Goal: Task Accomplishment & Management: Manage account settings

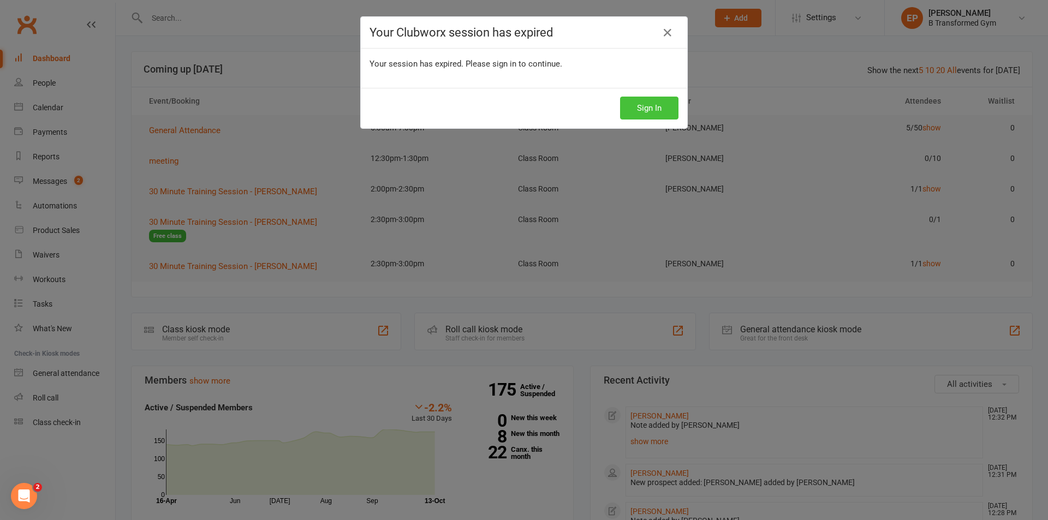
click at [637, 104] on button "Sign In" at bounding box center [649, 108] width 58 height 23
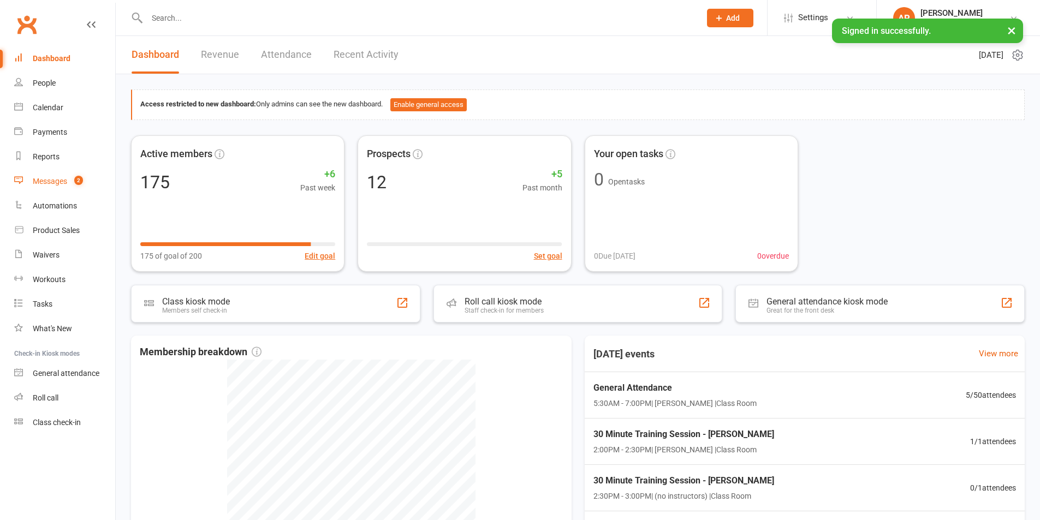
click at [50, 182] on div "Messages" at bounding box center [50, 181] width 34 height 9
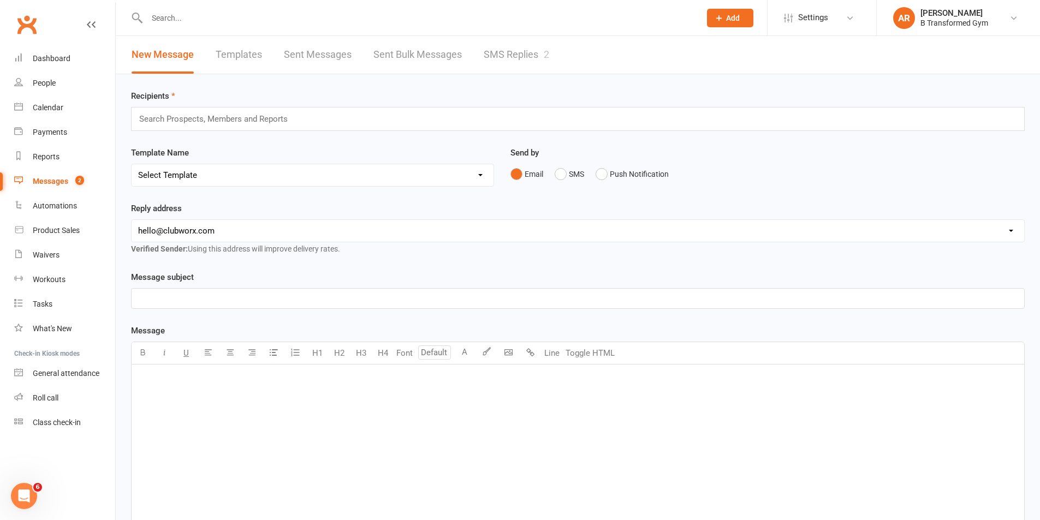
click at [515, 45] on link "SMS Replies 2" at bounding box center [516, 55] width 65 height 38
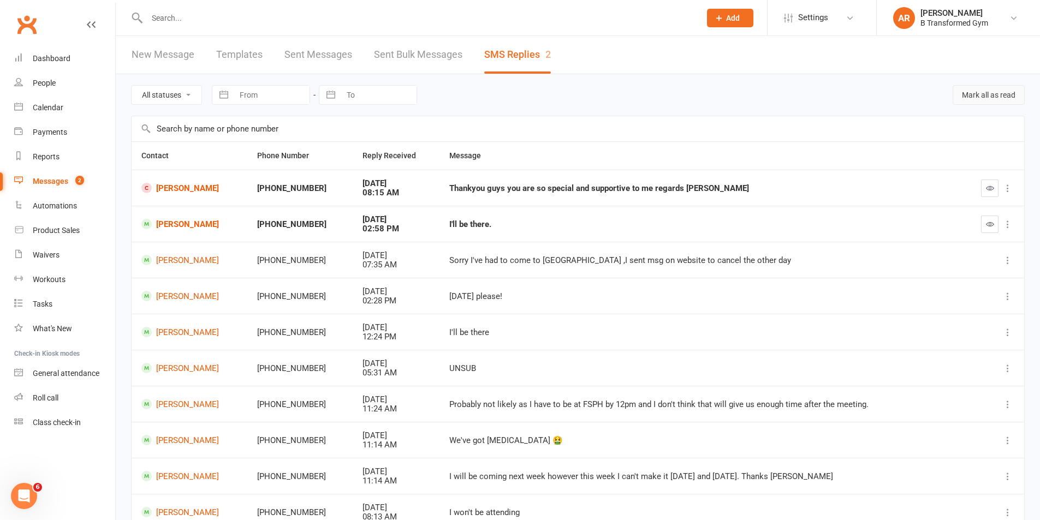
click at [982, 90] on button "Mark all as read" at bounding box center [988, 95] width 72 height 20
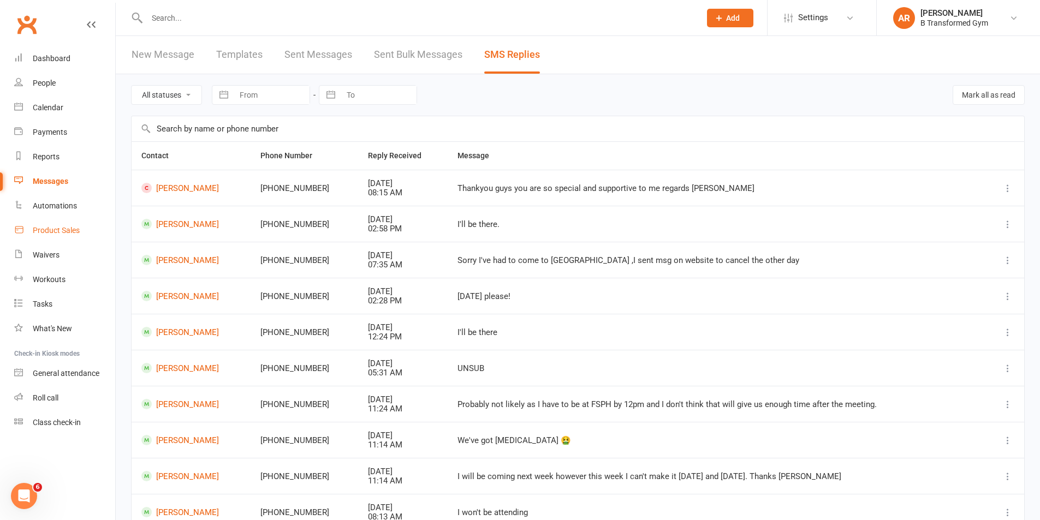
click at [72, 231] on div "Product Sales" at bounding box center [56, 230] width 47 height 9
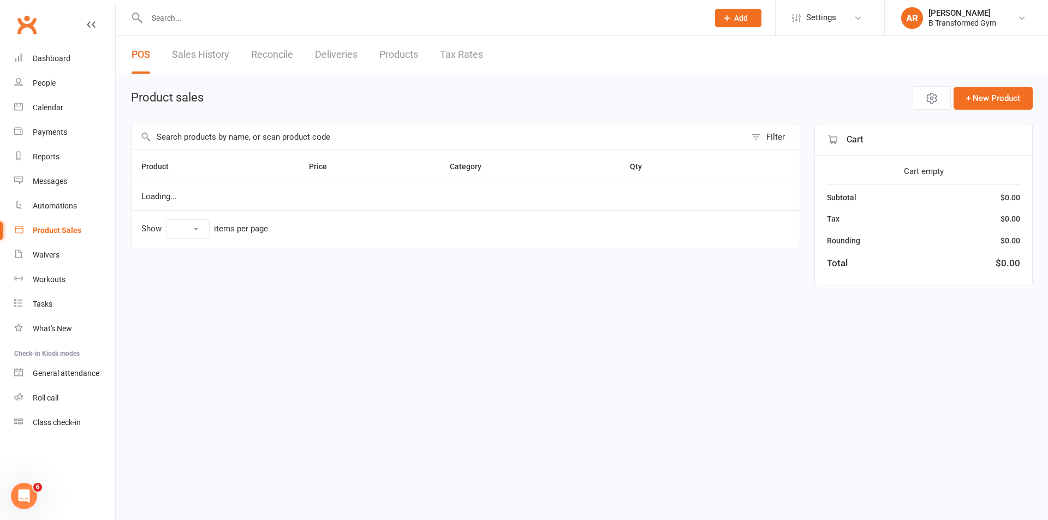
select select "25"
click at [211, 45] on link "Sales History" at bounding box center [200, 55] width 57 height 38
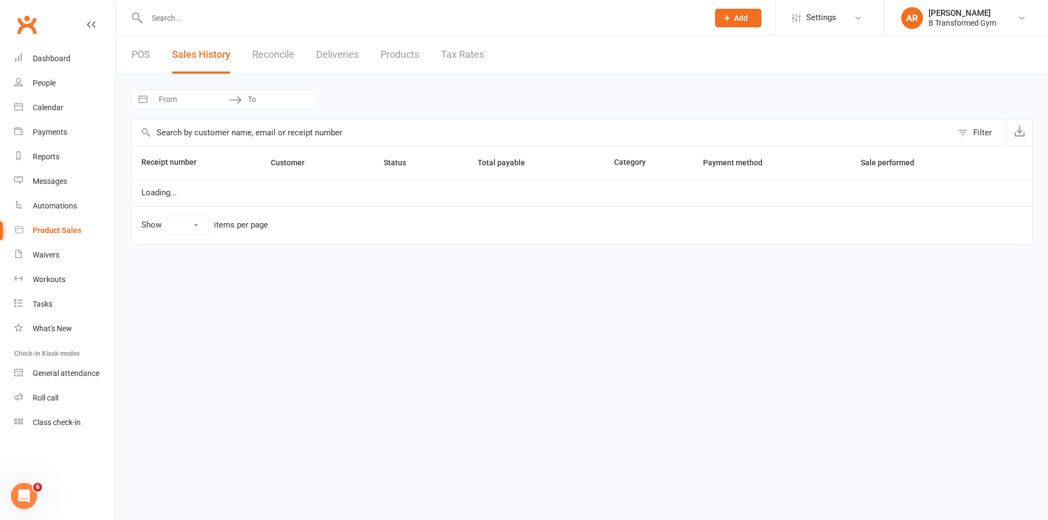
select select "100"
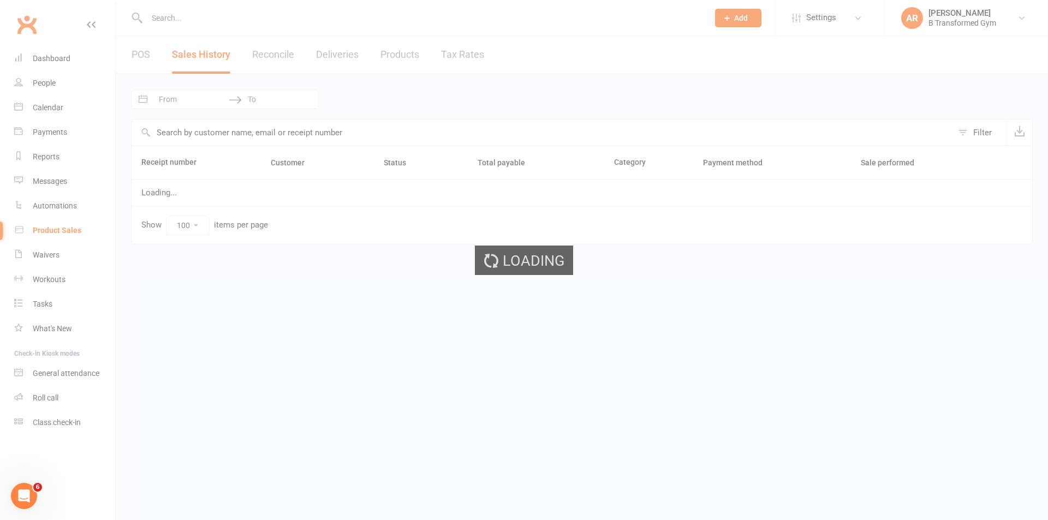
click at [200, 104] on div "Loading" at bounding box center [524, 260] width 1048 height 520
click at [195, 102] on div "Loading" at bounding box center [524, 260] width 1048 height 520
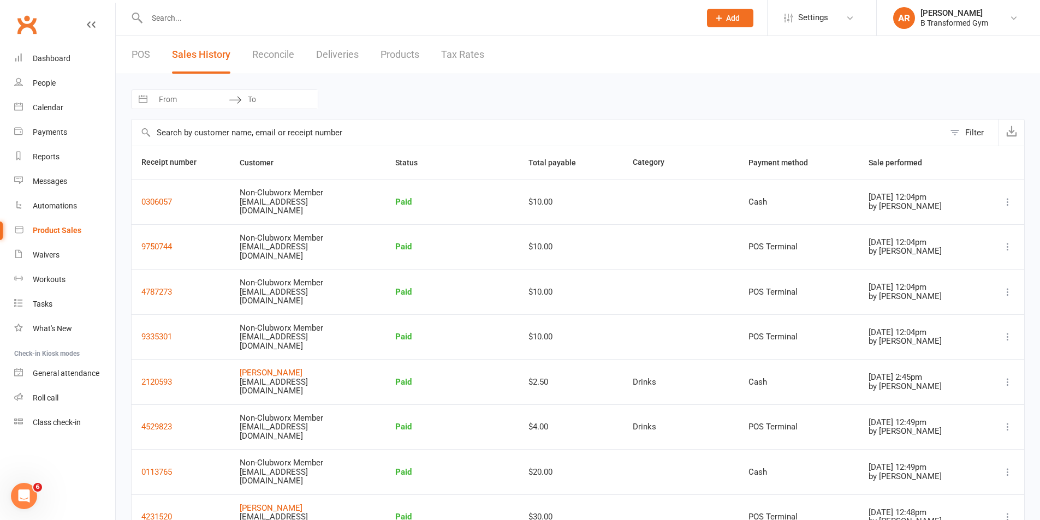
click at [195, 102] on input "From" at bounding box center [191, 99] width 76 height 19
select select "8"
select select "2025"
select select "9"
select select "2025"
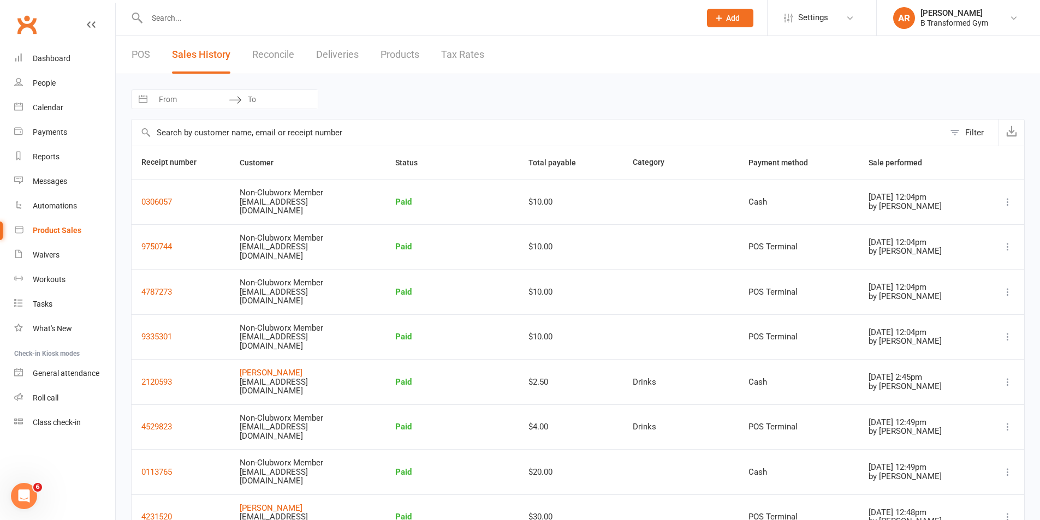
select select "10"
select select "2025"
select select "11"
select select "2025"
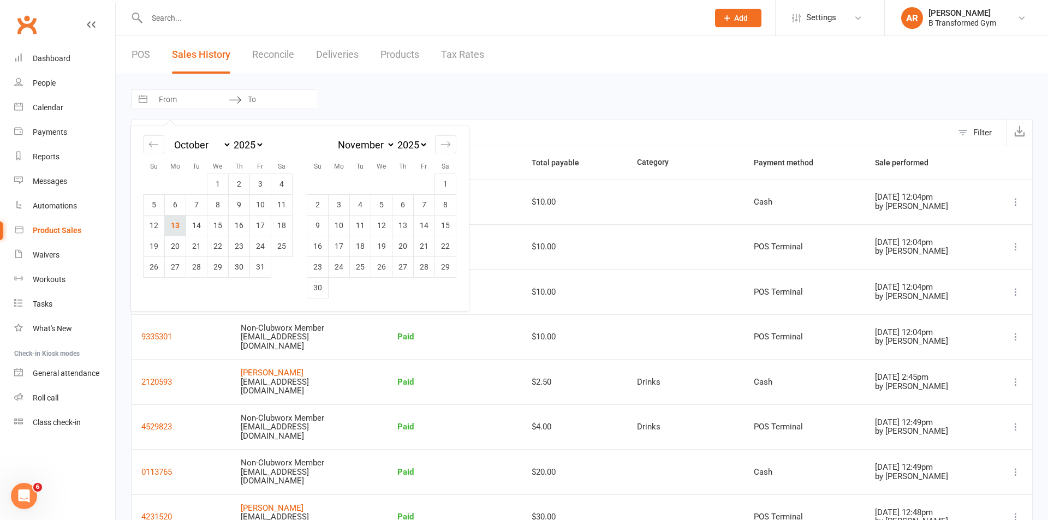
click at [181, 222] on td "13" at bounding box center [175, 225] width 21 height 21
type input "[DATE]"
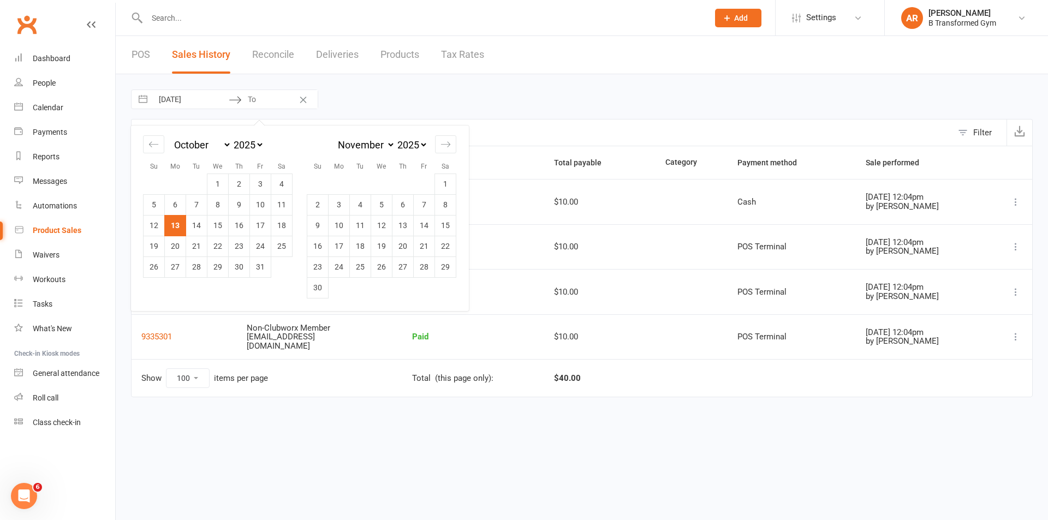
click at [179, 221] on td "13" at bounding box center [175, 225] width 21 height 21
type input "[DATE]"
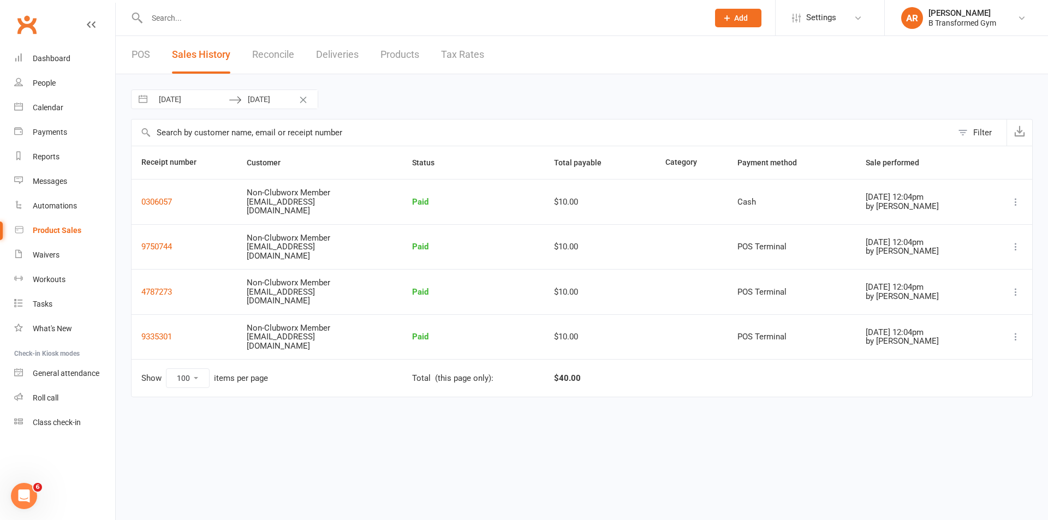
click at [211, 98] on input "[DATE]" at bounding box center [191, 99] width 76 height 19
select select "8"
select select "2025"
select select "9"
select select "2025"
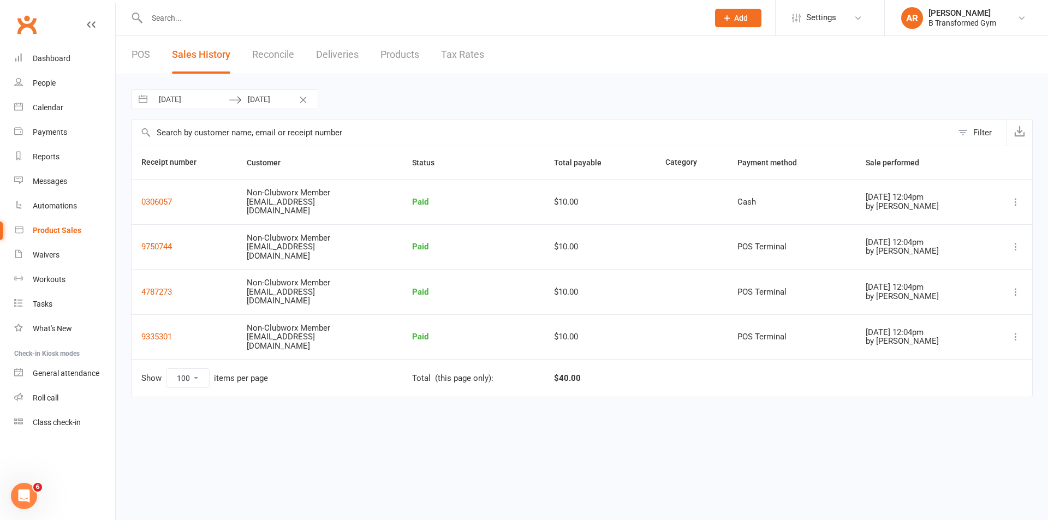
select select "10"
select select "2025"
select select "11"
select select "2025"
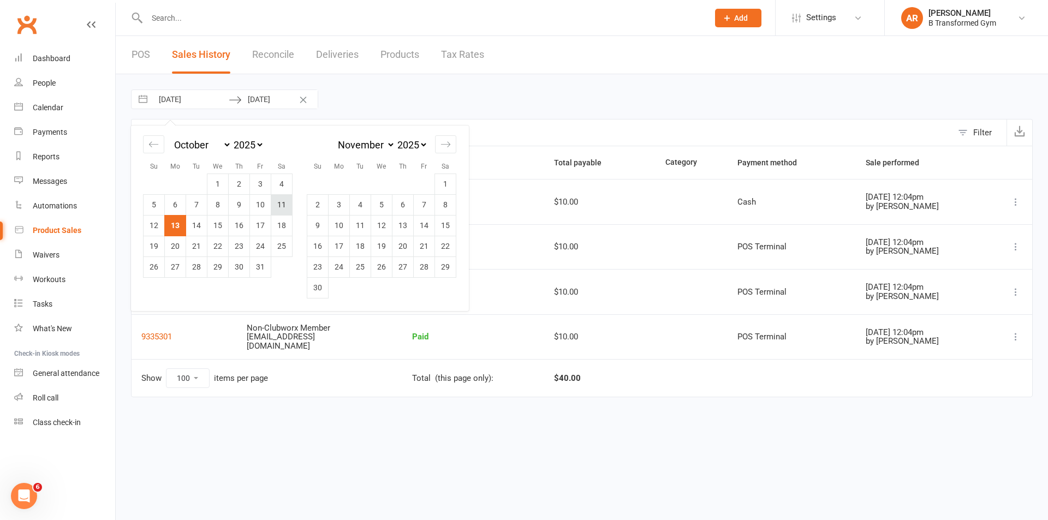
click at [291, 201] on td "11" at bounding box center [281, 204] width 21 height 21
type input "[DATE]"
click at [285, 198] on td "11" at bounding box center [281, 204] width 21 height 21
type input "[DATE]"
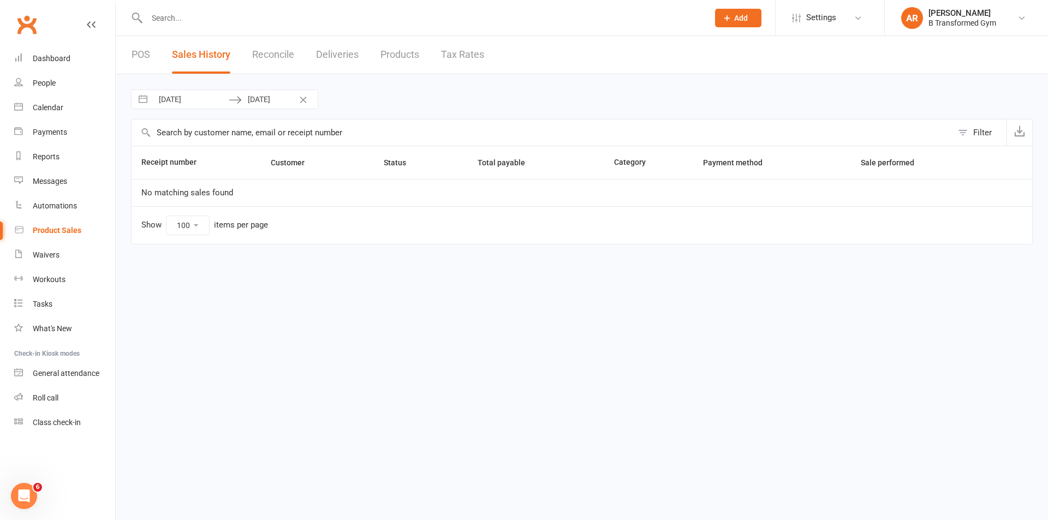
click at [204, 102] on input "[DATE]" at bounding box center [191, 99] width 76 height 19
select select "8"
select select "2025"
select select "9"
select select "2025"
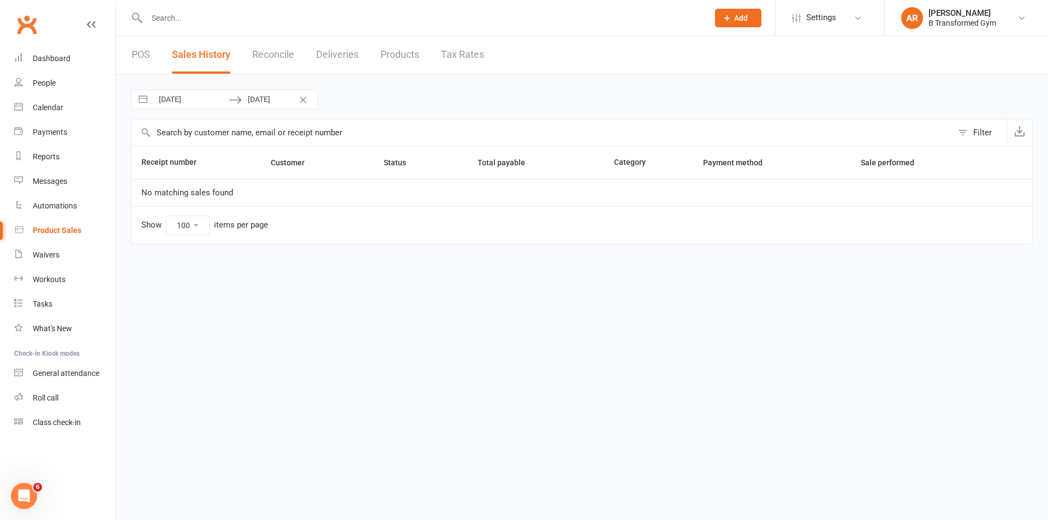
select select "10"
select select "2025"
select select "11"
select select "2025"
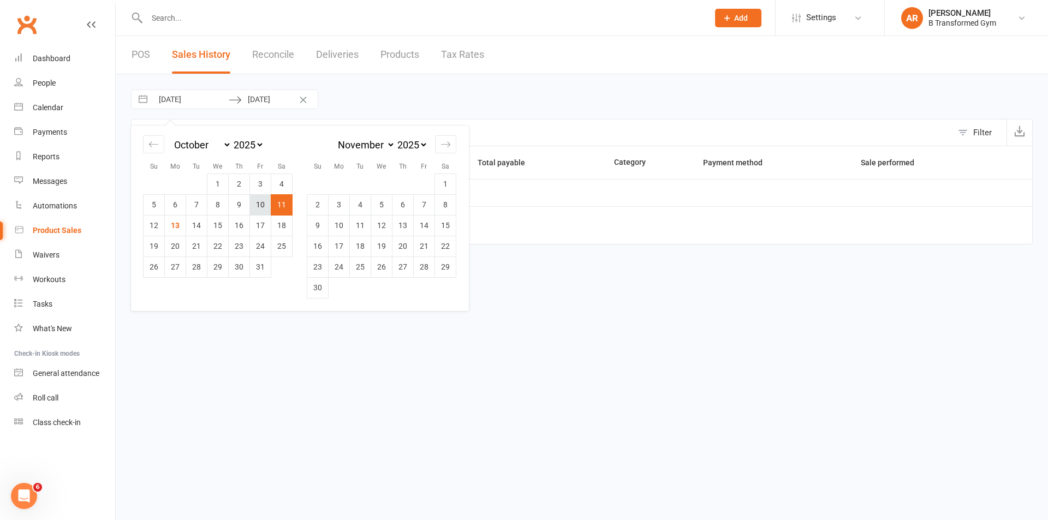
click at [266, 204] on td "10" at bounding box center [260, 204] width 21 height 21
type input "[DATE]"
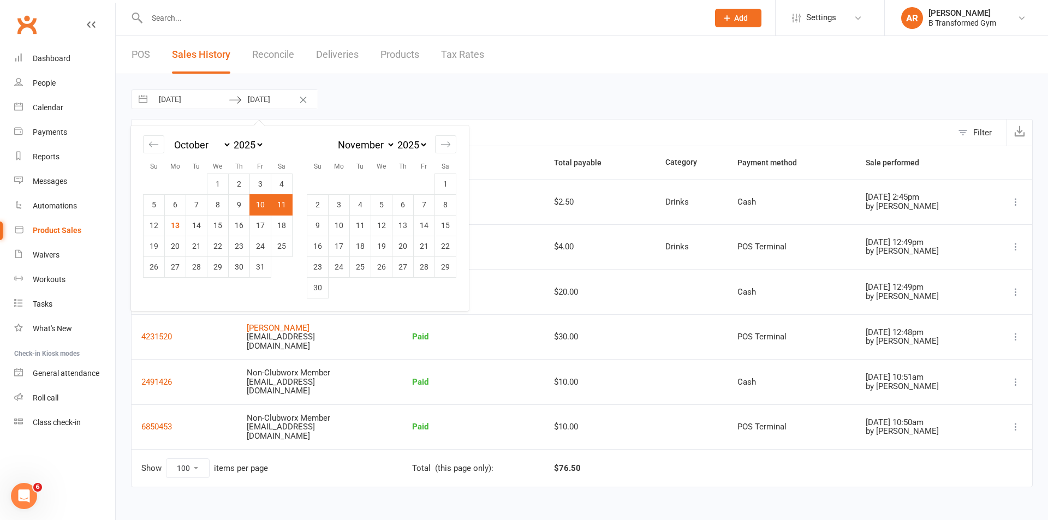
click at [266, 204] on td "10" at bounding box center [260, 204] width 21 height 21
type input "[DATE]"
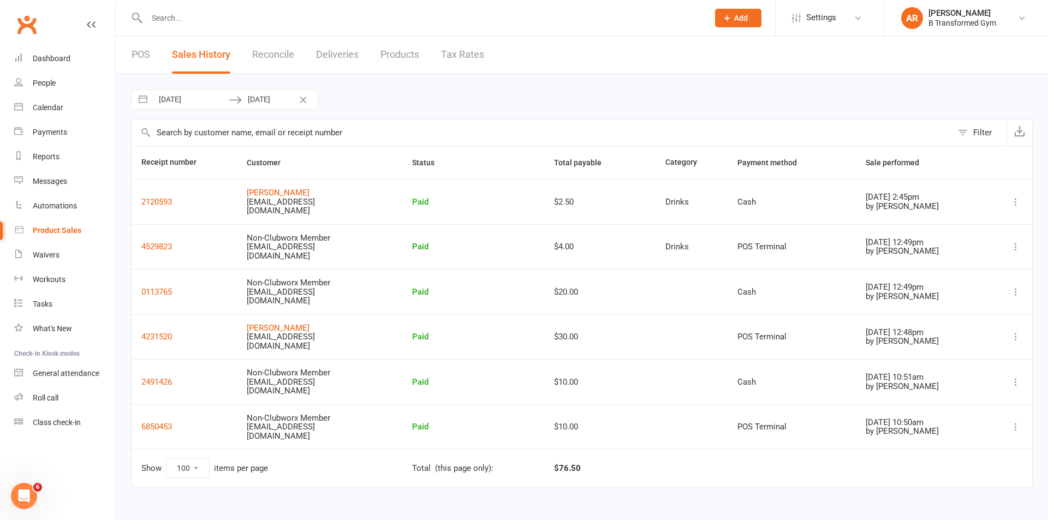
click at [294, 56] on link "Reconcile" at bounding box center [273, 55] width 42 height 38
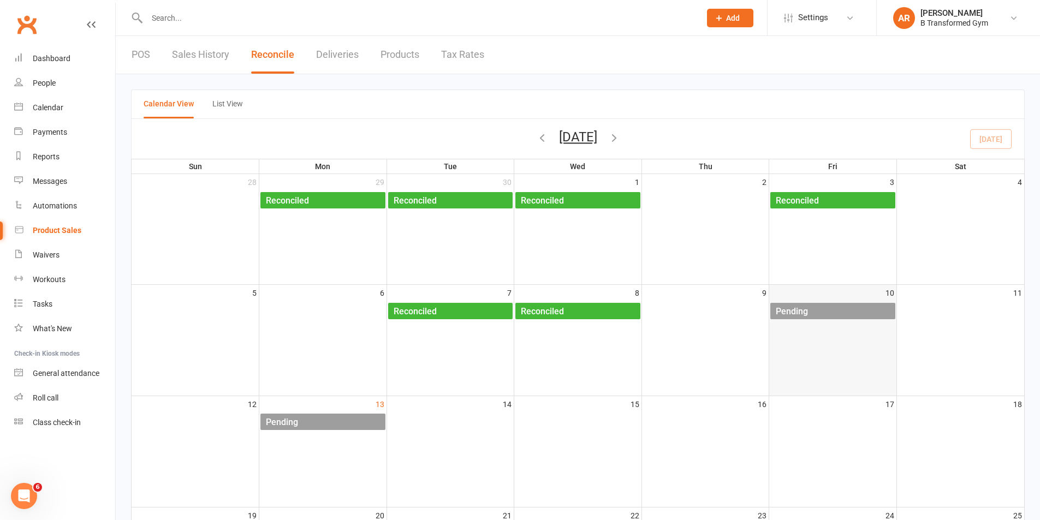
click at [869, 309] on div "Pending" at bounding box center [835, 311] width 120 height 17
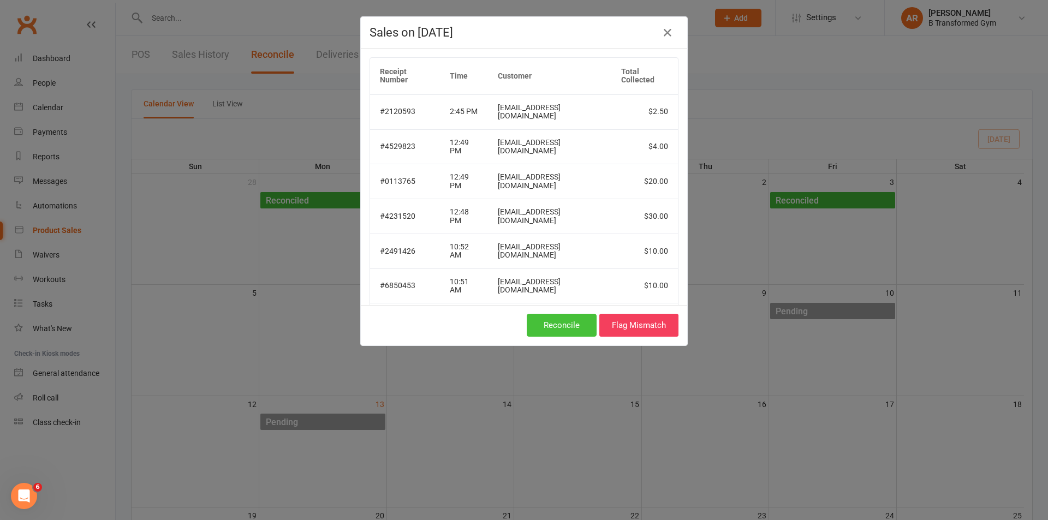
click at [553, 329] on button "Reconcile" at bounding box center [562, 325] width 70 height 23
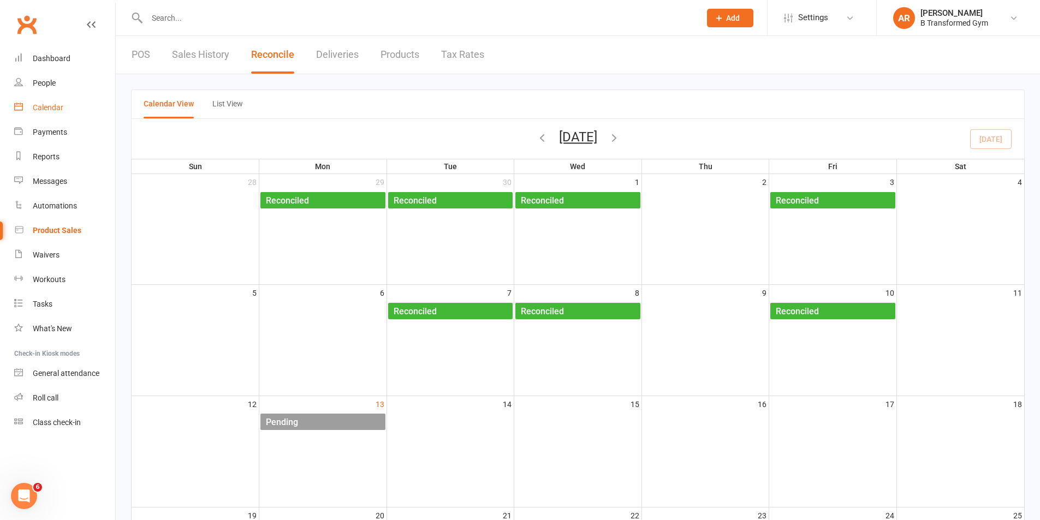
click at [49, 104] on div "Calendar" at bounding box center [48, 107] width 31 height 9
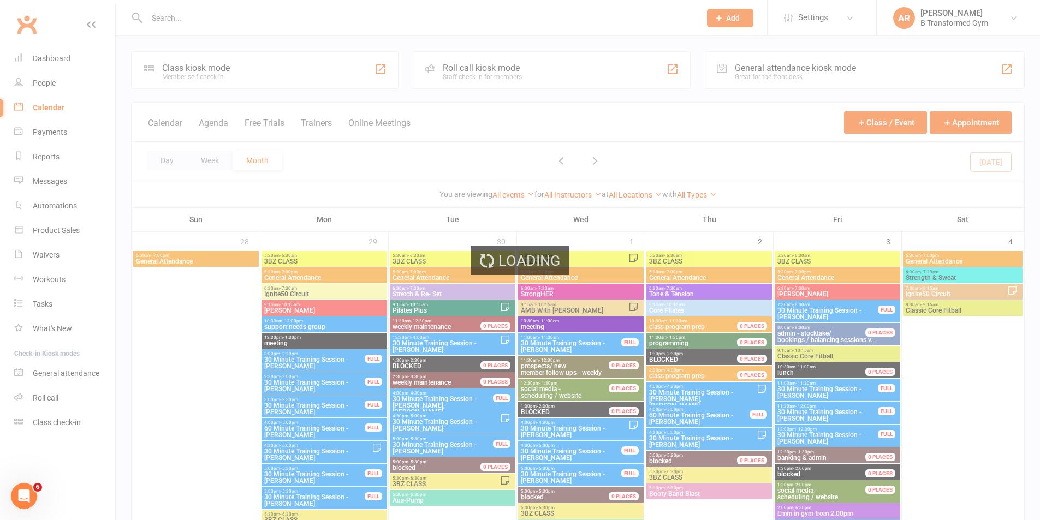
click at [318, 123] on div "Loading" at bounding box center [520, 260] width 1040 height 520
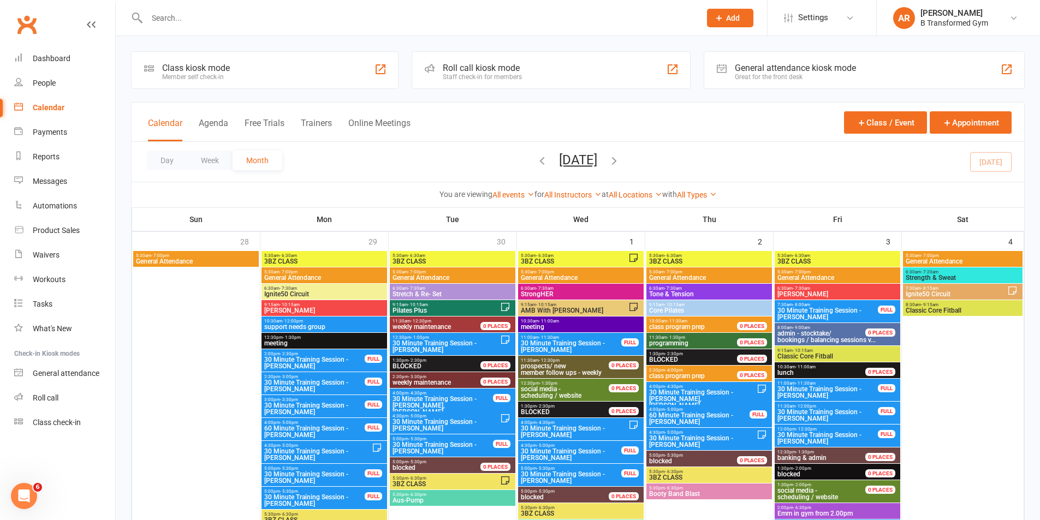
click at [318, 123] on button "Trainers" at bounding box center [316, 129] width 31 height 23
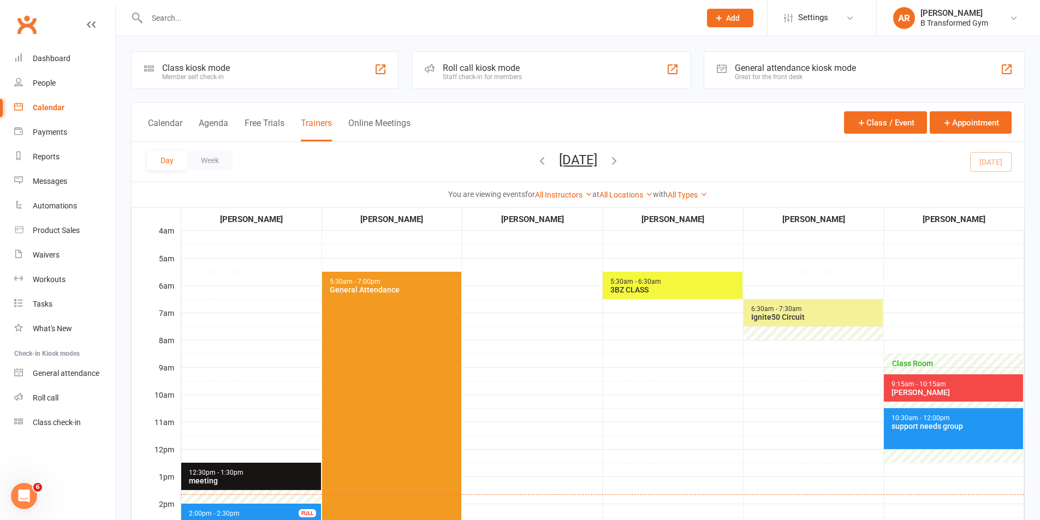
scroll to position [273, 0]
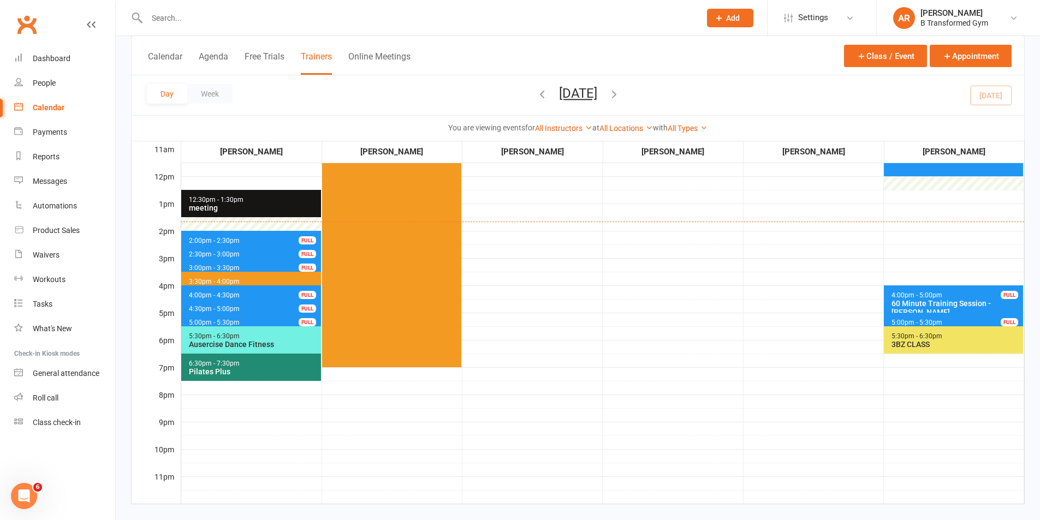
click at [252, 237] on span "2:00pm - 2:30pm 30 Minute Training Session - [PERSON_NAME] FULL" at bounding box center [251, 239] width 140 height 16
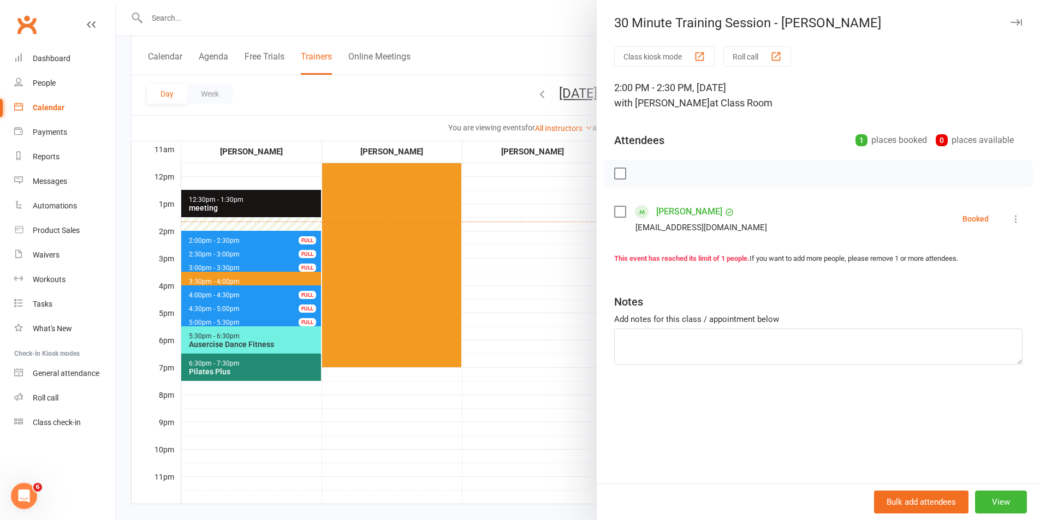
click at [251, 252] on div at bounding box center [578, 260] width 924 height 520
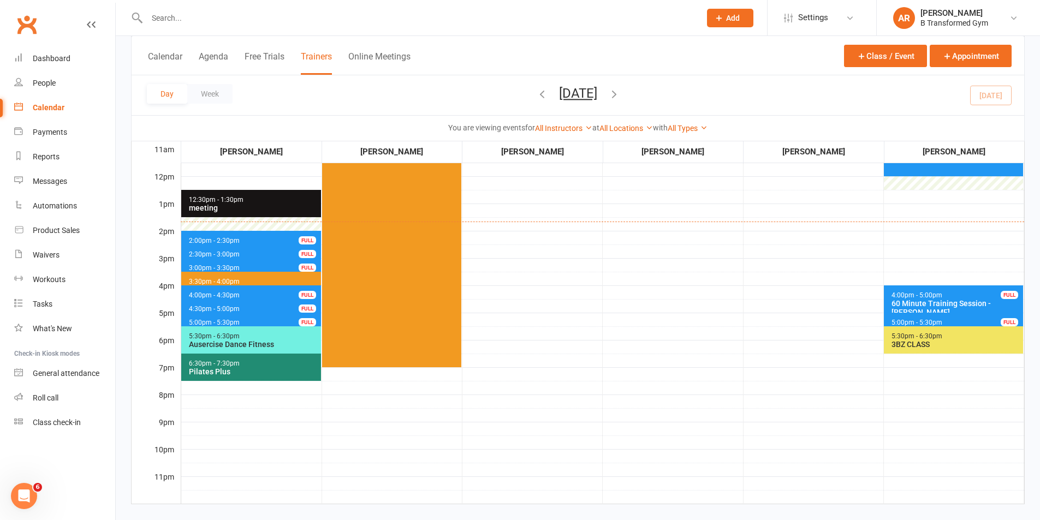
click at [251, 252] on span "2:30pm - 3:00pm 30 Minute Training Session - [PERSON_NAME] FULL" at bounding box center [251, 253] width 140 height 16
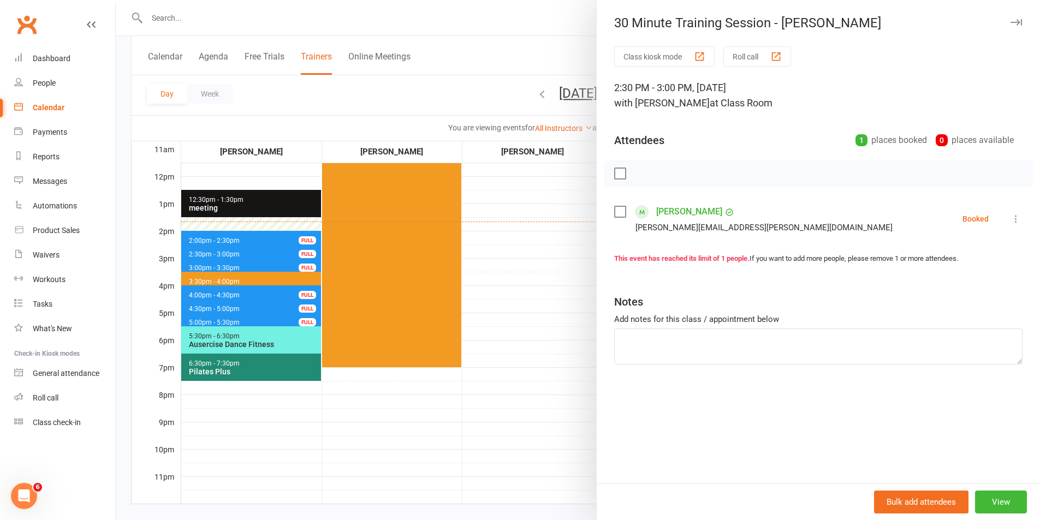
click at [247, 267] on div at bounding box center [578, 260] width 924 height 520
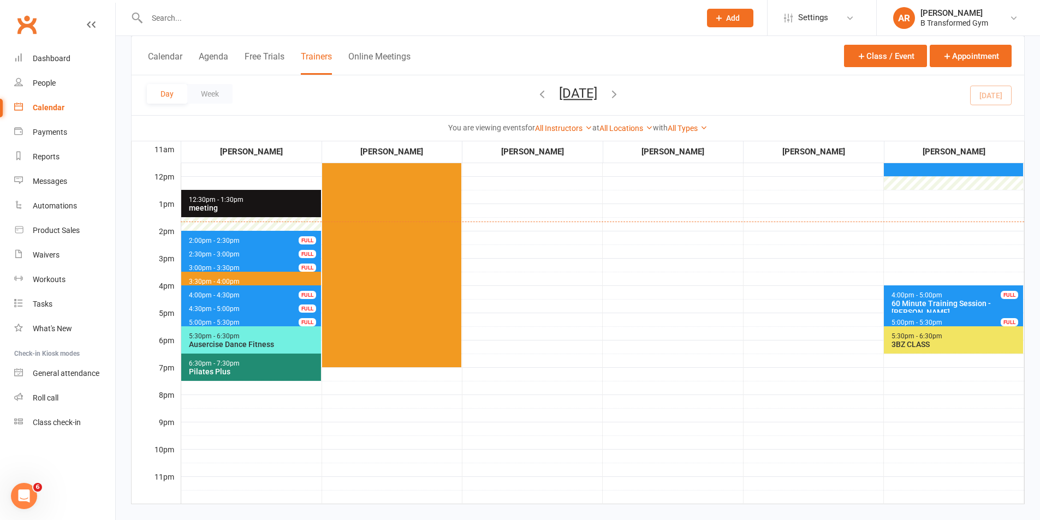
click at [247, 266] on span "3:00pm - 3:30pm 30 Minute Training Session - [PERSON_NAME] FULL" at bounding box center [251, 266] width 140 height 16
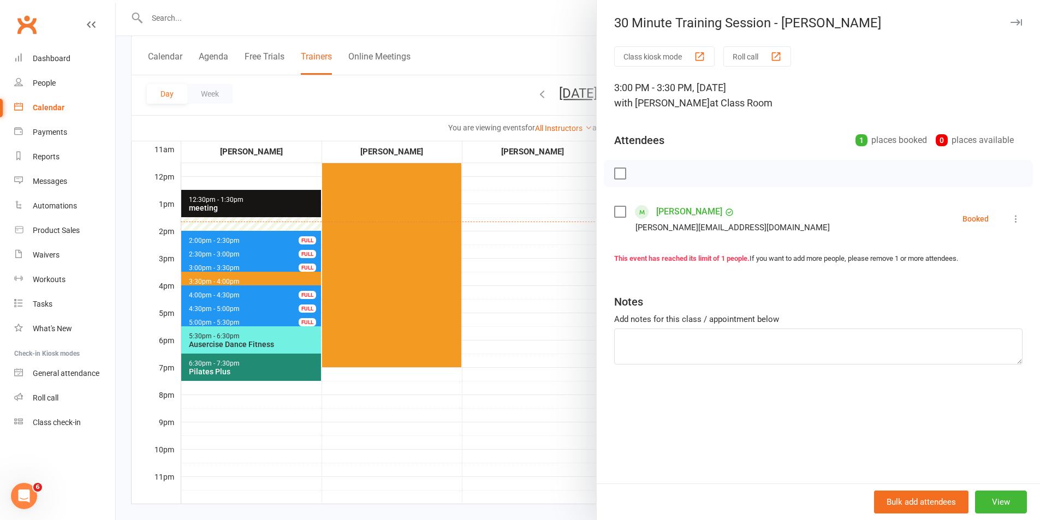
click at [247, 266] on div at bounding box center [578, 260] width 924 height 520
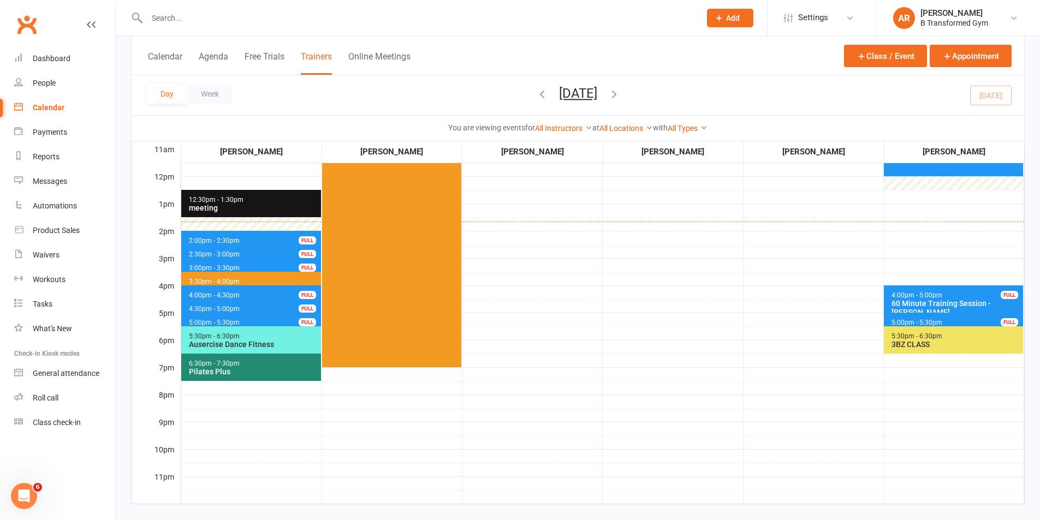
click at [240, 273] on span "3:30pm - 4:00pm blocked" at bounding box center [251, 280] width 140 height 16
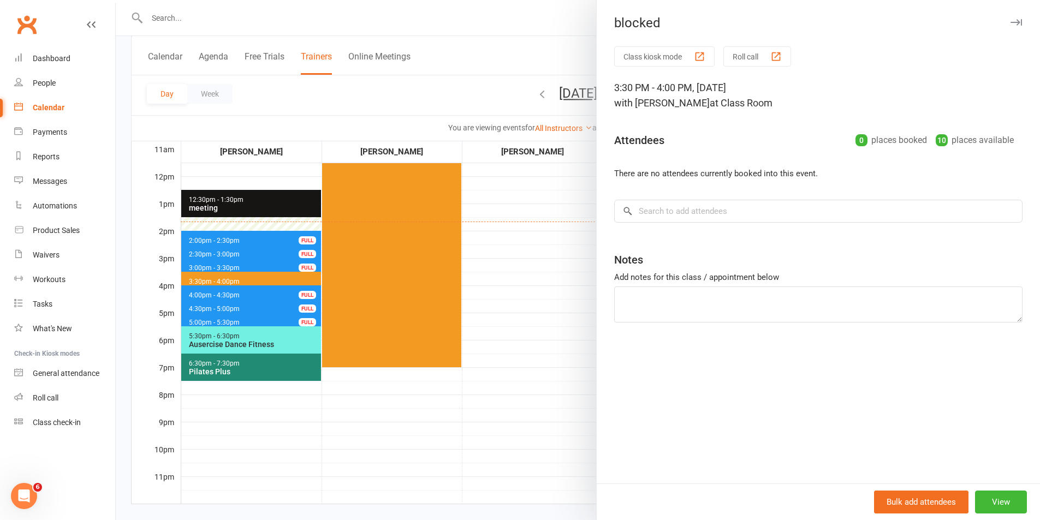
click at [240, 273] on div at bounding box center [578, 260] width 924 height 520
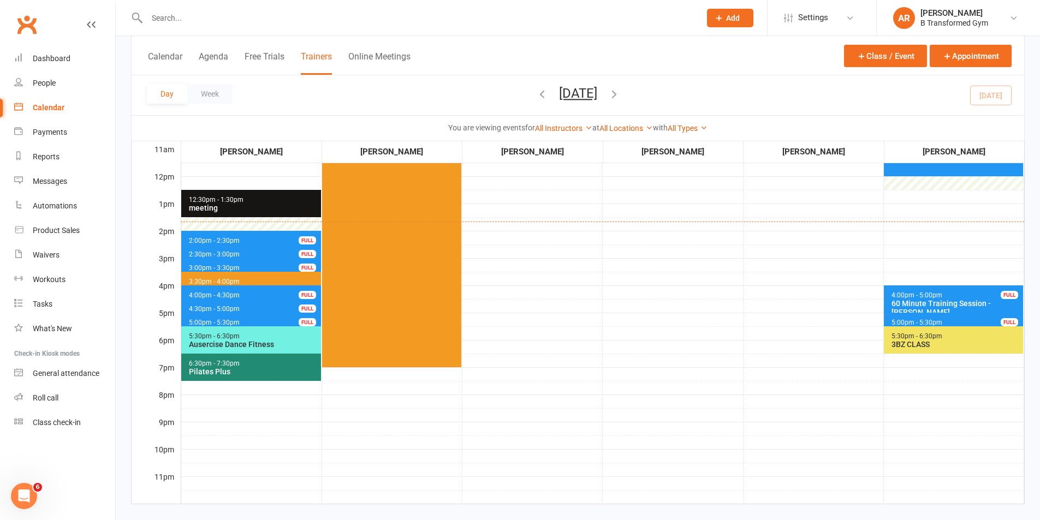
click at [236, 292] on span "4:00pm - 4:30pm" at bounding box center [214, 295] width 52 height 8
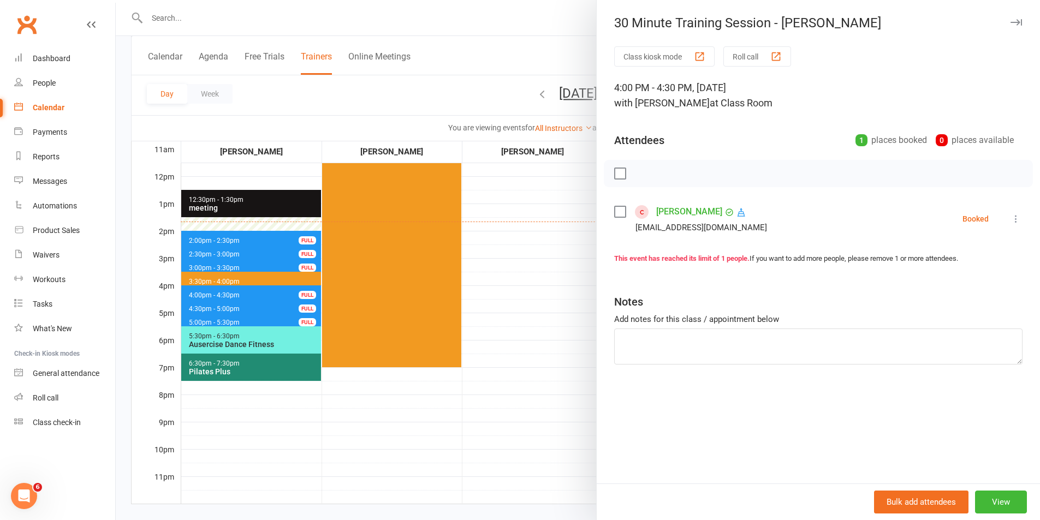
click at [236, 292] on div at bounding box center [578, 260] width 924 height 520
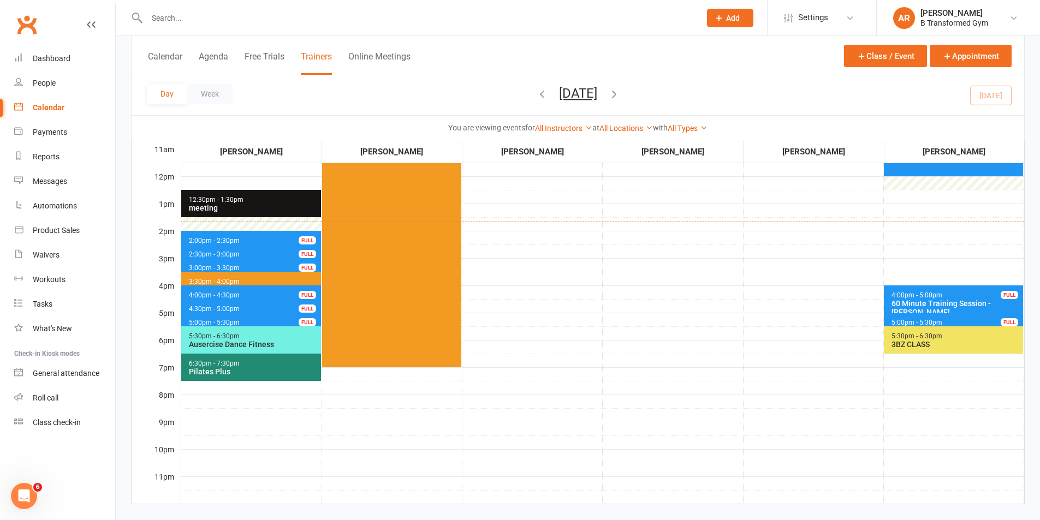
click at [239, 305] on span "4:30pm - 5:00pm 30 Minute Training Session - [PERSON_NAME] FULL" at bounding box center [251, 307] width 140 height 16
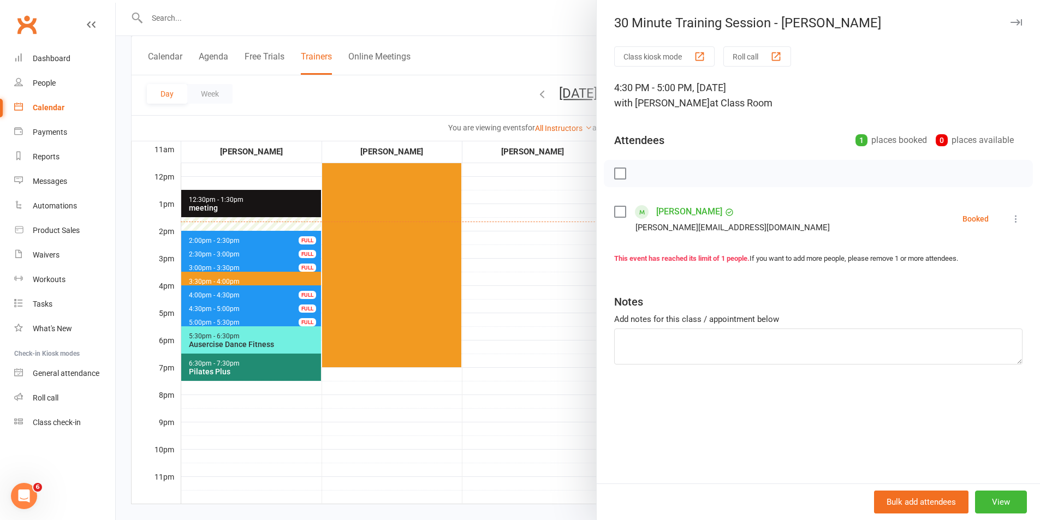
click at [239, 305] on div at bounding box center [578, 260] width 924 height 520
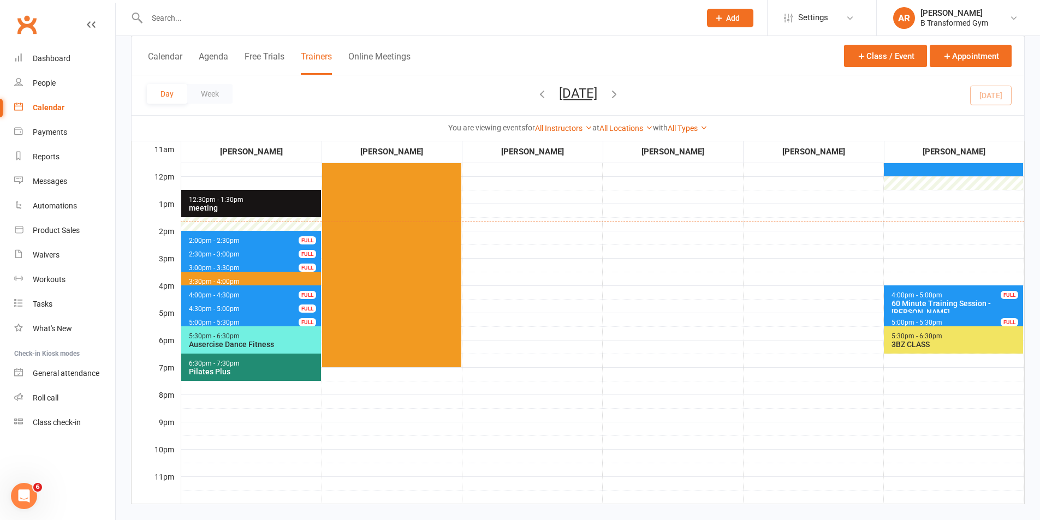
click at [235, 321] on span "5:00pm - 5:30pm" at bounding box center [214, 323] width 52 height 8
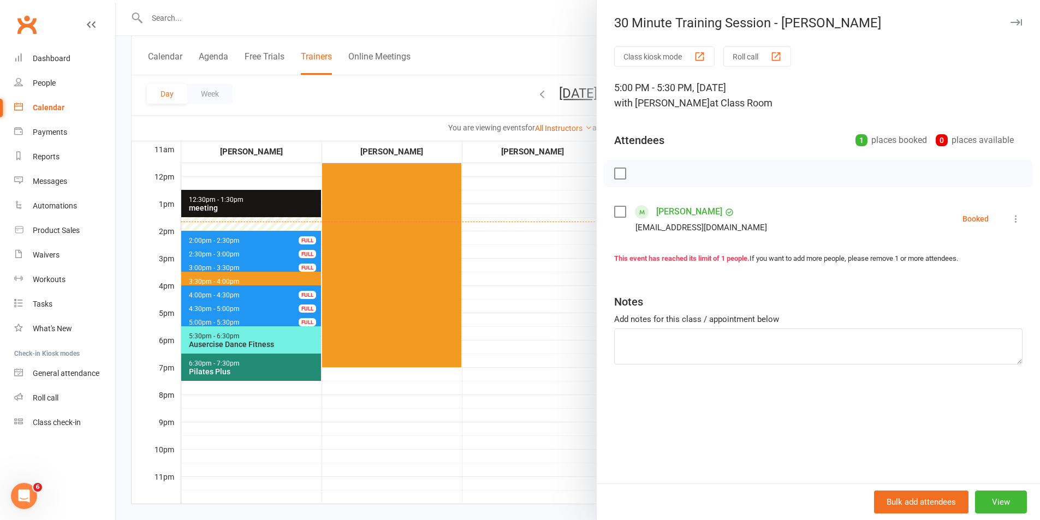
click at [235, 321] on div at bounding box center [578, 260] width 924 height 520
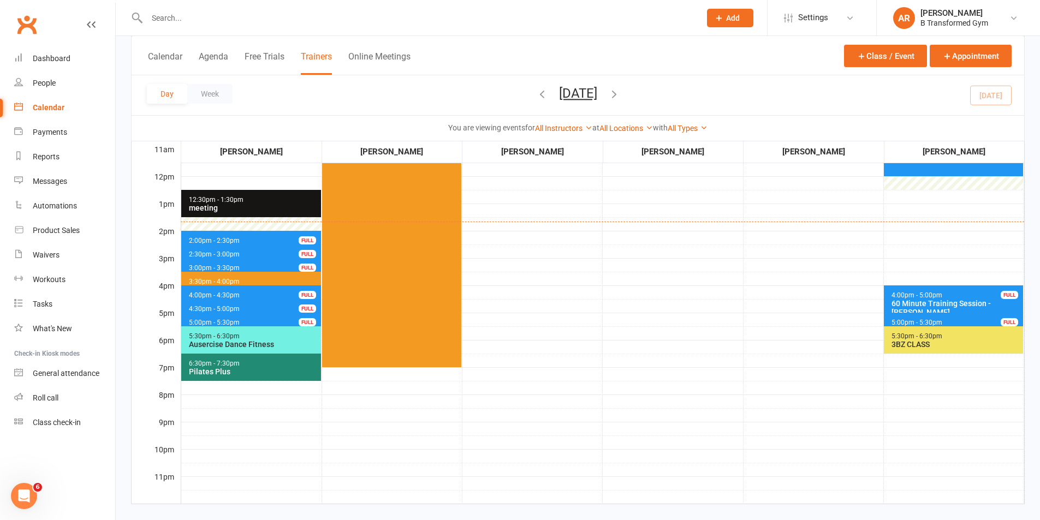
click at [582, 94] on button "[DATE]" at bounding box center [578, 93] width 38 height 15
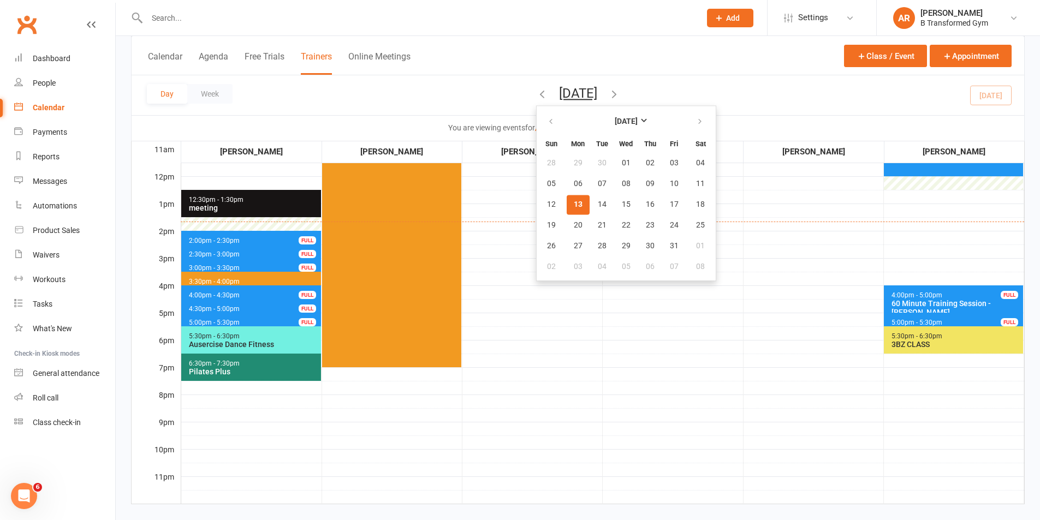
click at [770, 284] on td "6:30am - 7:30am Ignite50 Circuit Class Room" at bounding box center [813, 230] width 140 height 546
click at [245, 323] on span "5:00pm - 5:30pm 30 Minute Training Session - [PERSON_NAME] FULL" at bounding box center [251, 321] width 140 height 16
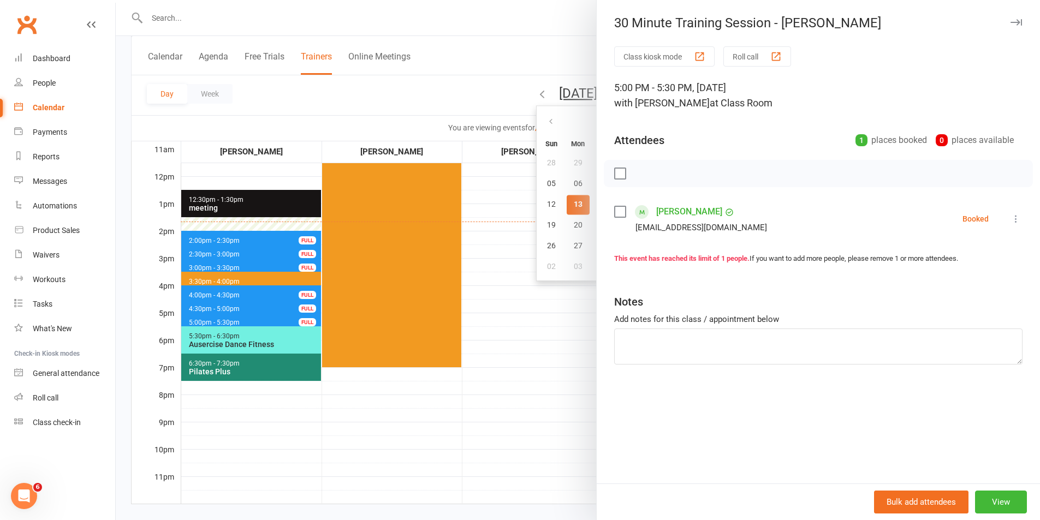
click at [550, 333] on div at bounding box center [578, 260] width 924 height 520
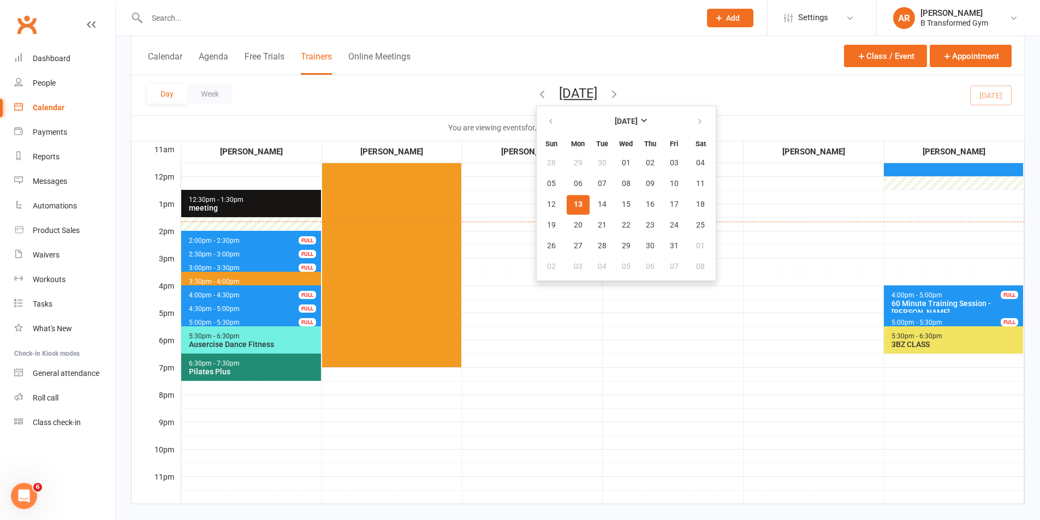
click at [235, 290] on span "4:00pm - 4:30pm 30 Minute Training Session - [PERSON_NAME] FULL" at bounding box center [251, 293] width 140 height 16
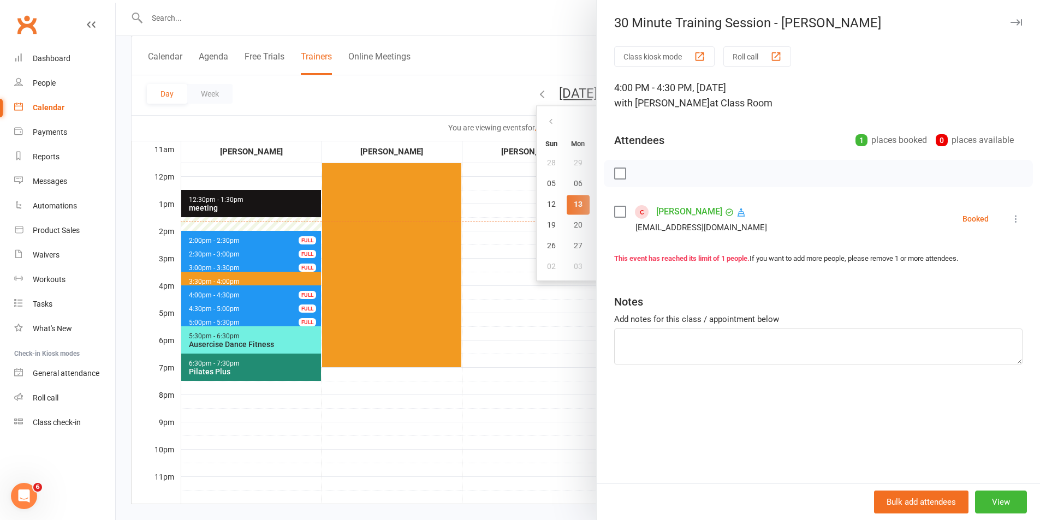
click at [262, 301] on div at bounding box center [578, 260] width 924 height 520
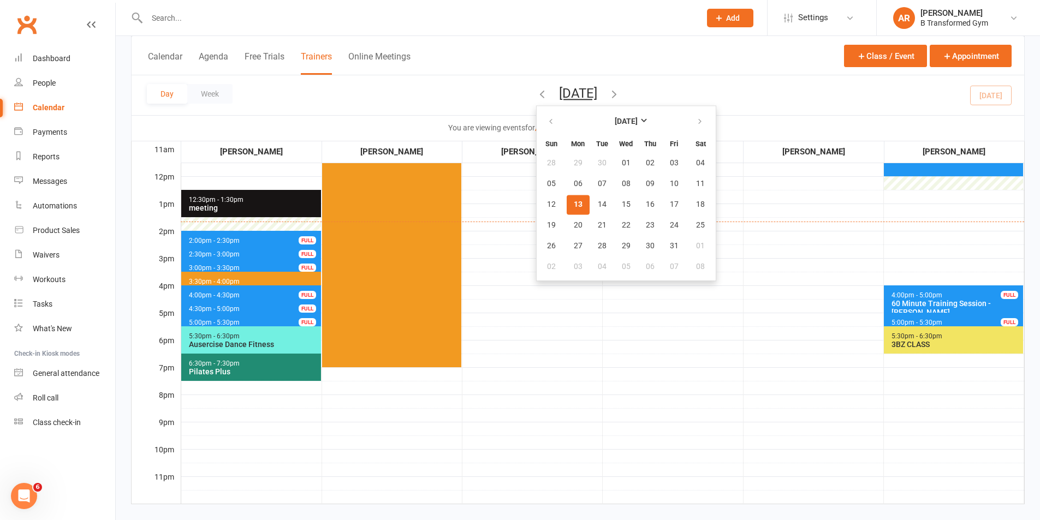
click at [257, 305] on span "4:30pm - 5:00pm 30 Minute Training Session - [PERSON_NAME] FULL" at bounding box center [251, 307] width 140 height 16
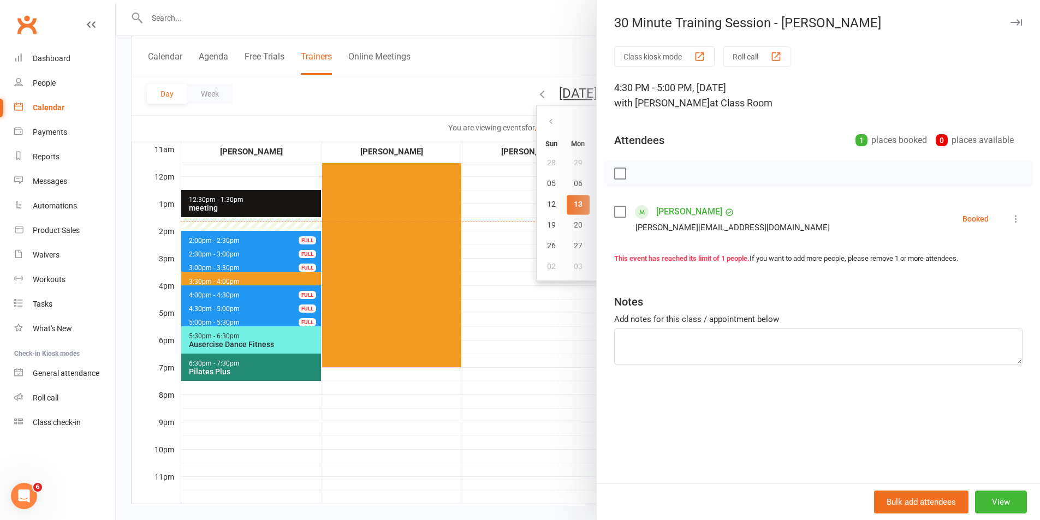
click at [257, 305] on div at bounding box center [578, 260] width 924 height 520
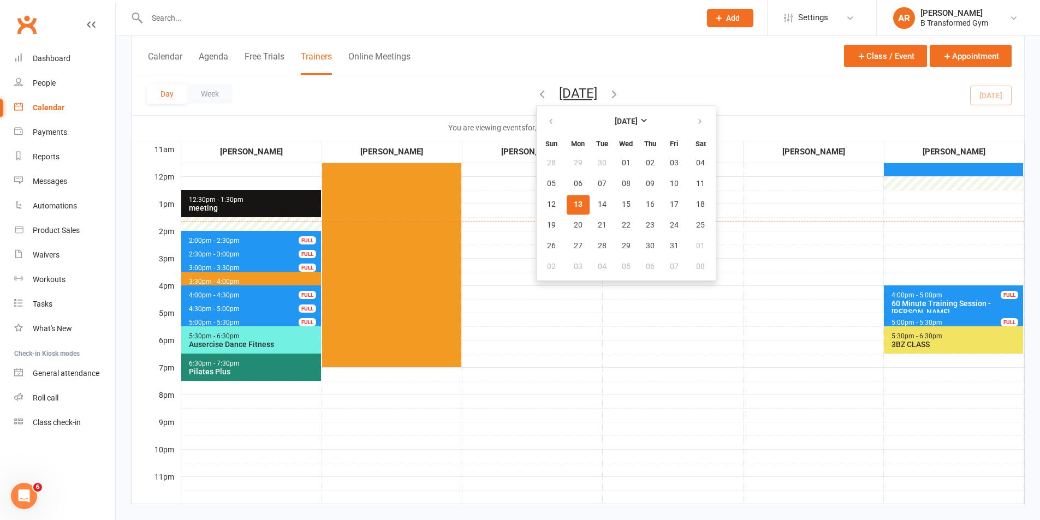
scroll to position [0, 0]
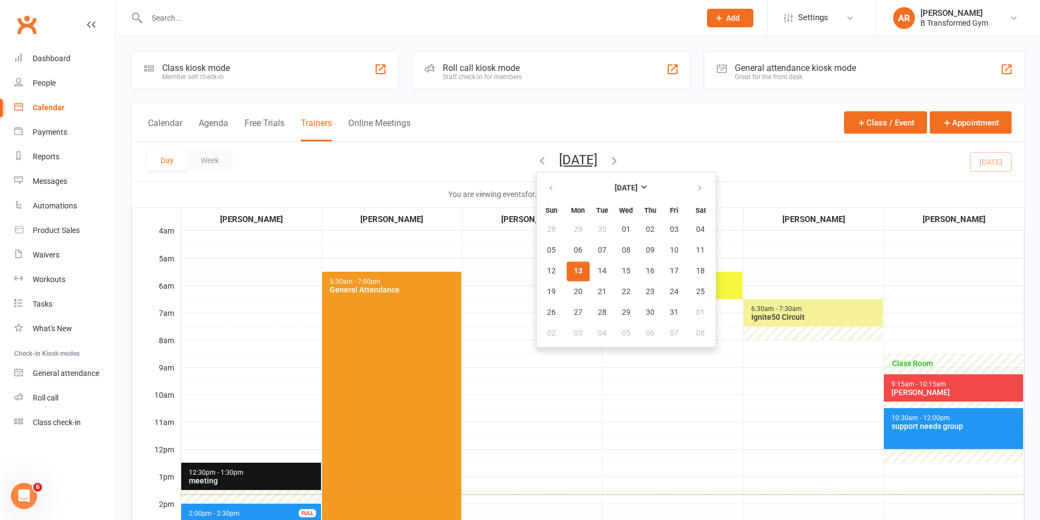
click at [708, 349] on td "5:30am - 6:30am 3BZ CLASS" at bounding box center [673, 503] width 140 height 546
click at [597, 152] on button "[DATE]" at bounding box center [578, 159] width 38 height 15
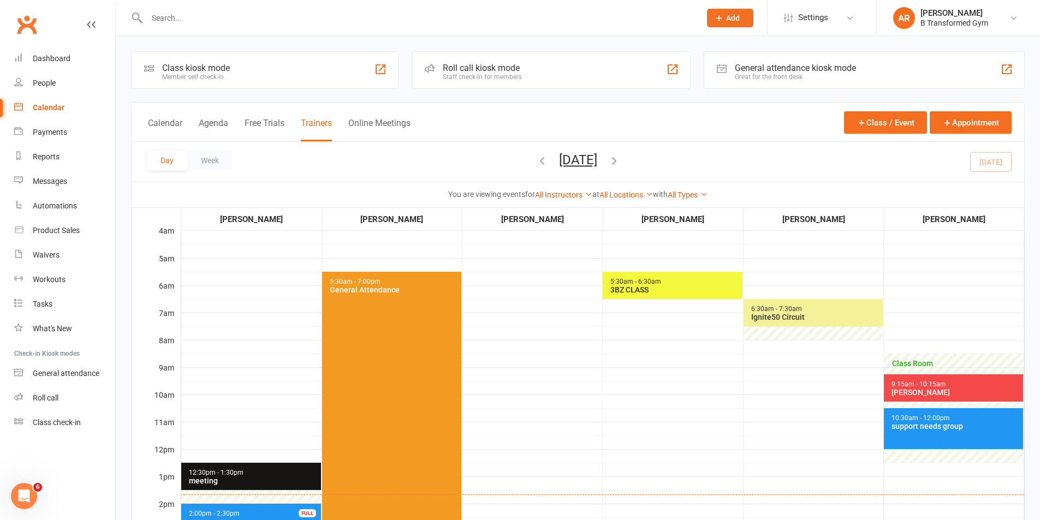
click at [597, 153] on button "[DATE]" at bounding box center [578, 159] width 38 height 15
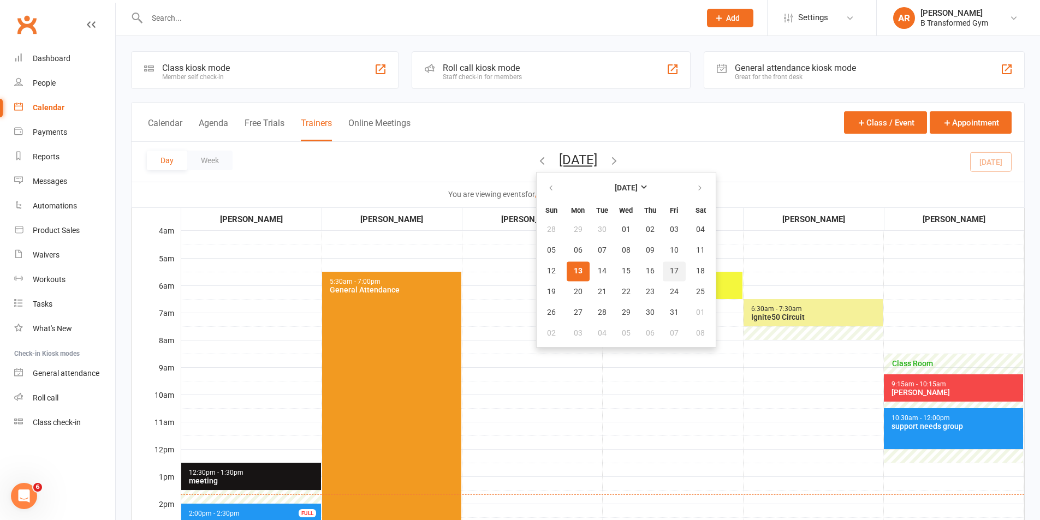
click at [663, 276] on button "17" at bounding box center [674, 271] width 23 height 20
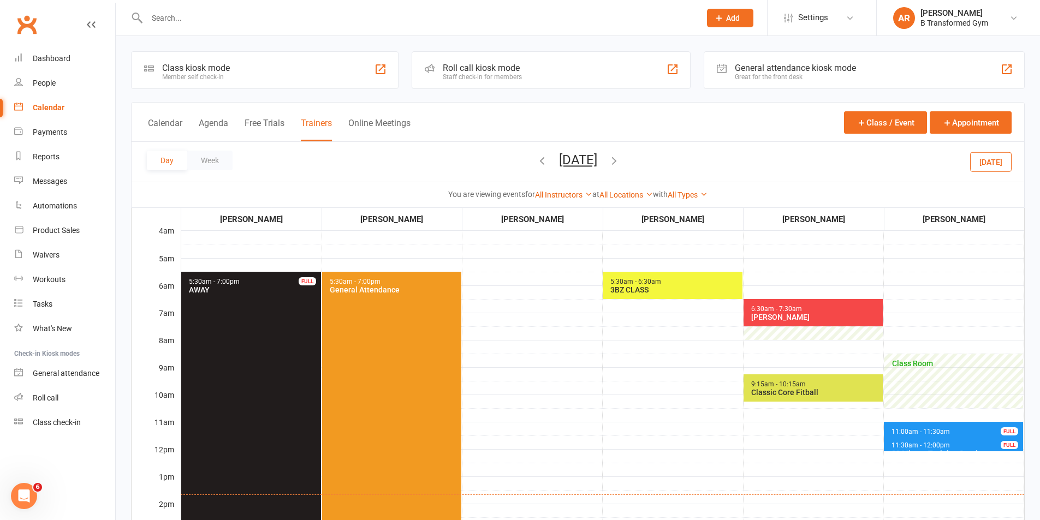
click at [597, 157] on button "[DATE]" at bounding box center [578, 159] width 38 height 15
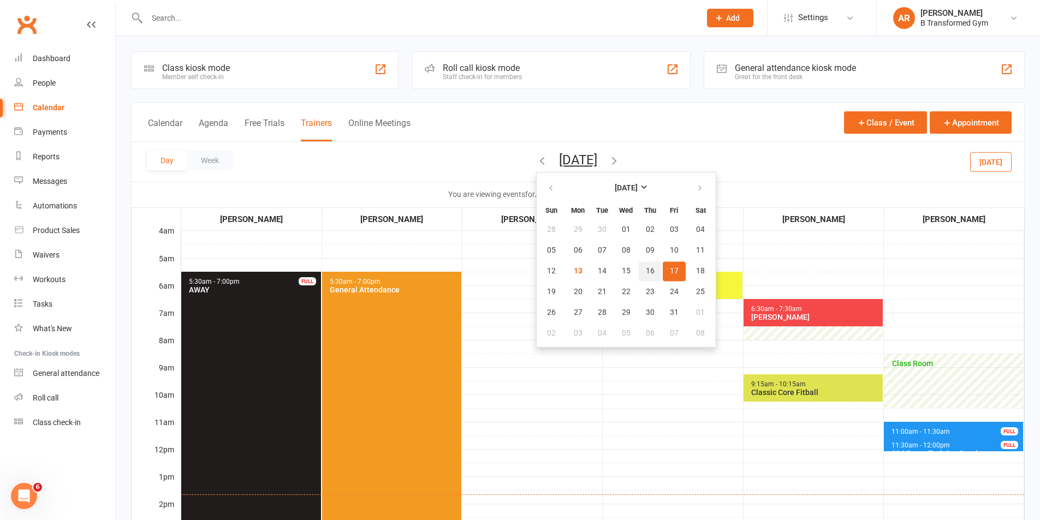
click at [639, 270] on button "16" at bounding box center [650, 271] width 23 height 20
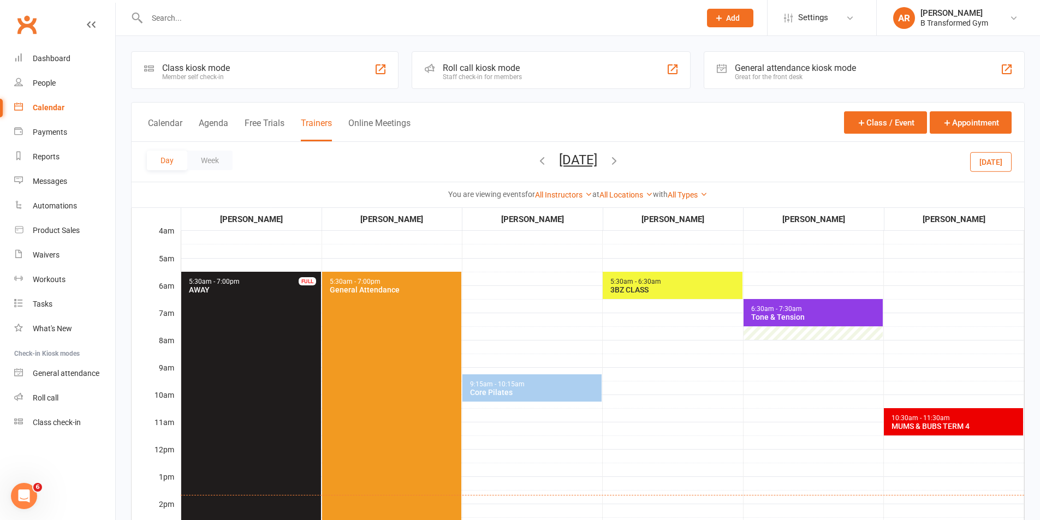
click at [594, 157] on button "[DATE]" at bounding box center [578, 159] width 38 height 15
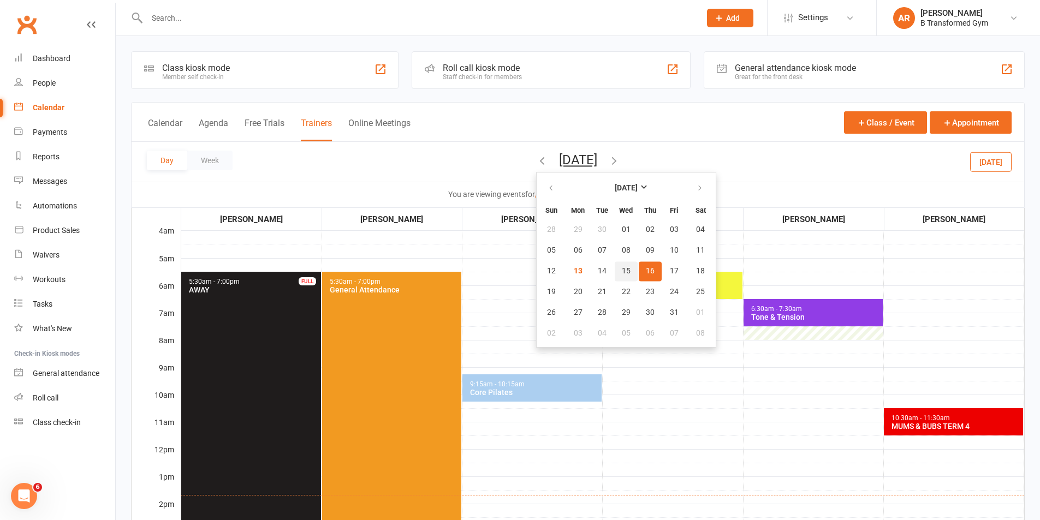
click at [615, 272] on button "15" at bounding box center [626, 271] width 23 height 20
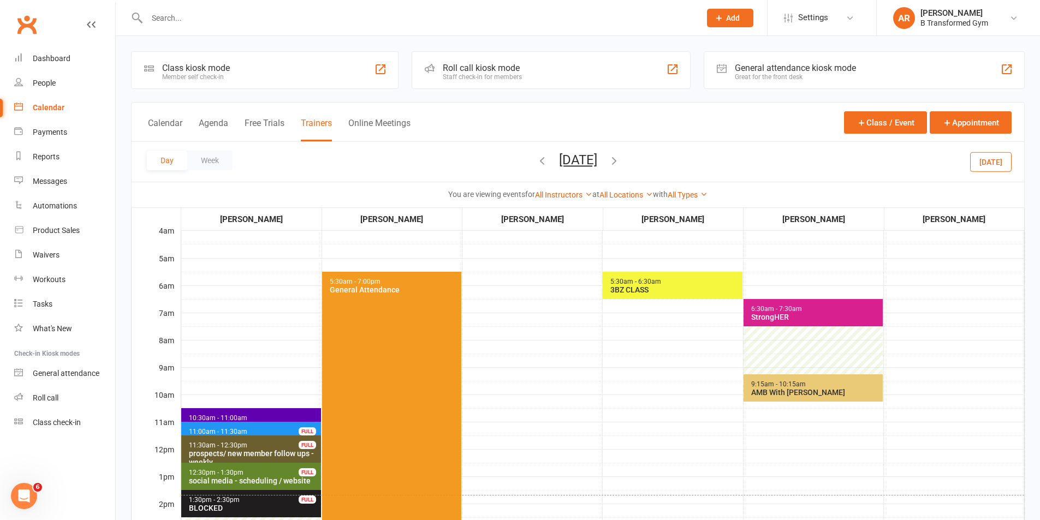
scroll to position [273, 0]
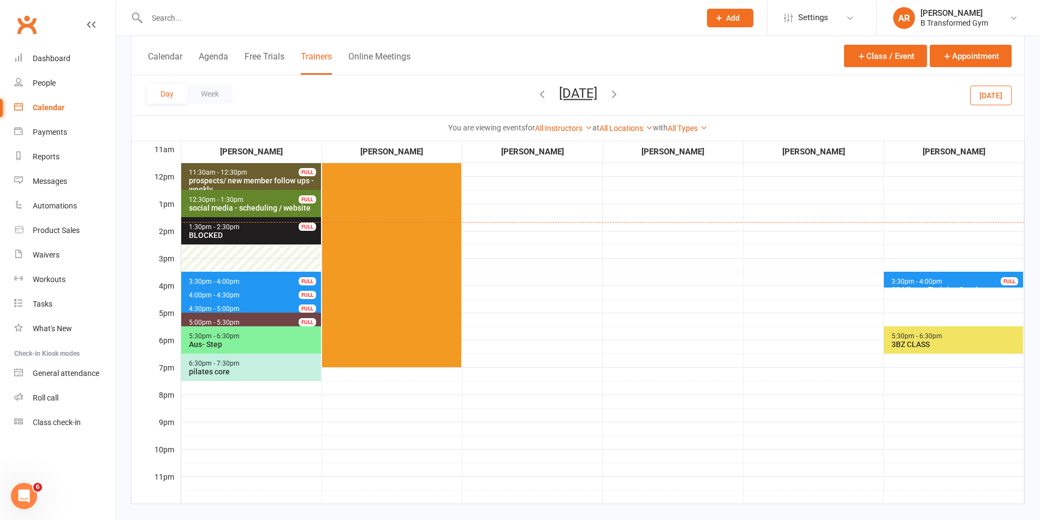
click at [283, 279] on span "3:30pm - 4:00pm 30 Minute Training Session - [PERSON_NAME] FULL" at bounding box center [251, 280] width 140 height 16
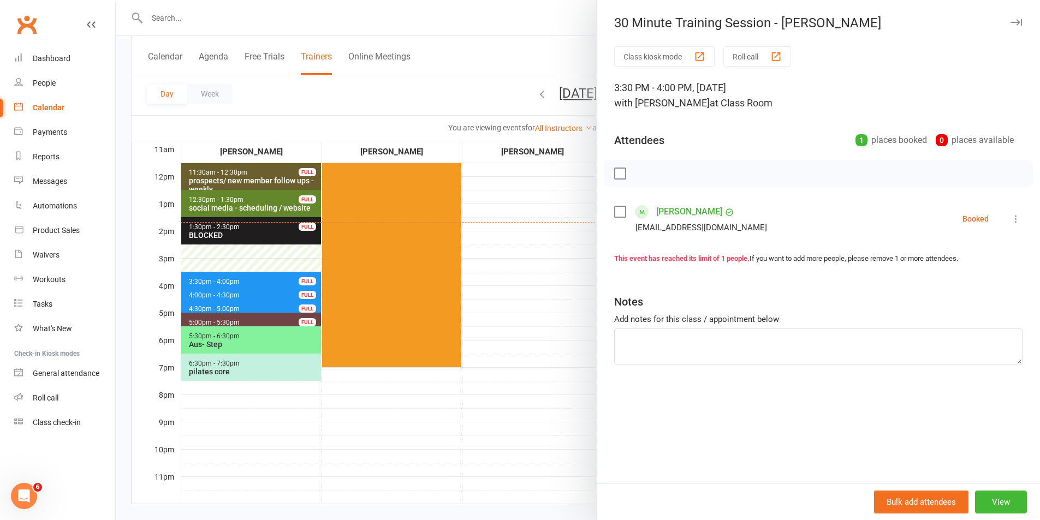
click at [580, 271] on div at bounding box center [578, 260] width 924 height 520
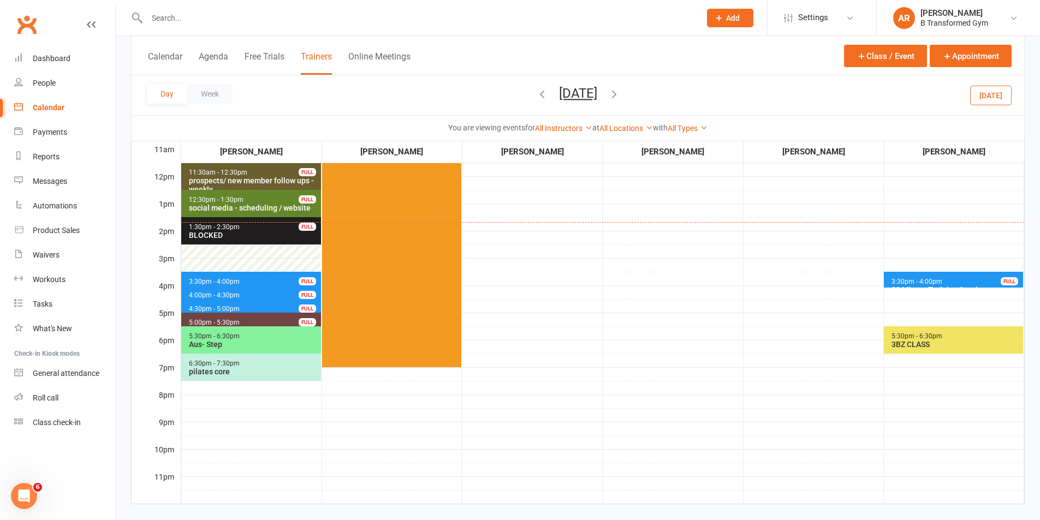
click at [292, 294] on span "4:00pm - 4:30pm 30 Minute Training Session - [PERSON_NAME] FULL" at bounding box center [251, 293] width 140 height 16
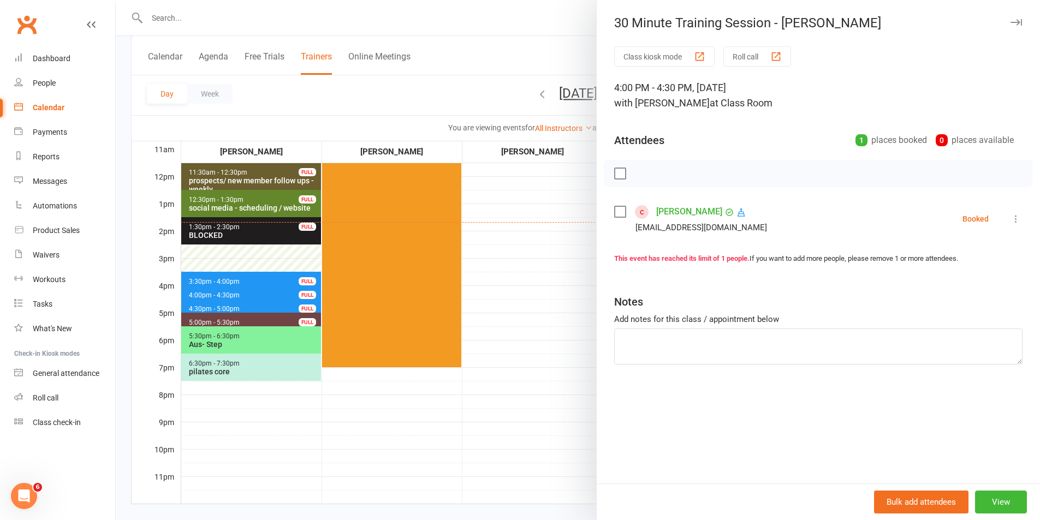
click at [568, 291] on div at bounding box center [578, 260] width 924 height 520
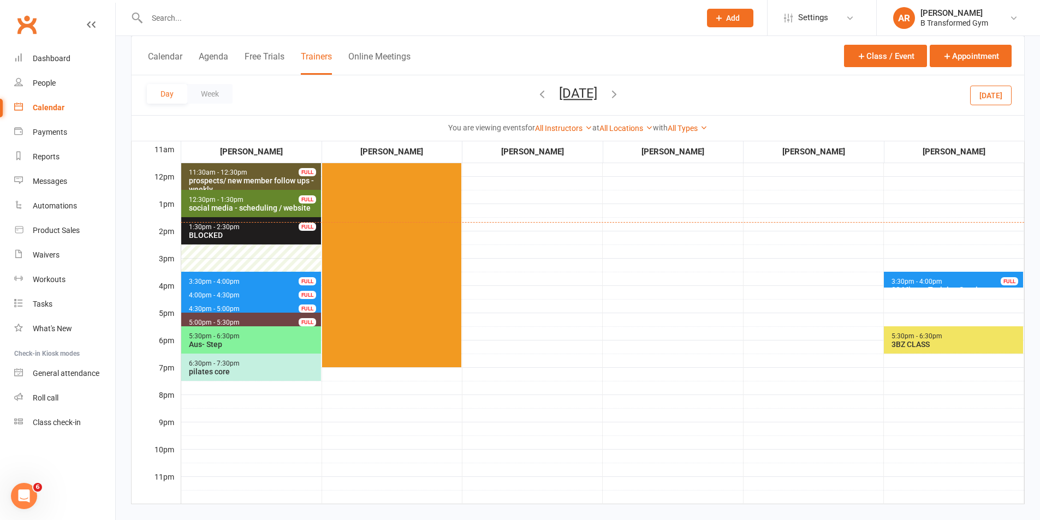
click at [271, 308] on span "4:30pm - 5:00pm 30 Minute Training Session - [PERSON_NAME] FULL" at bounding box center [251, 307] width 140 height 16
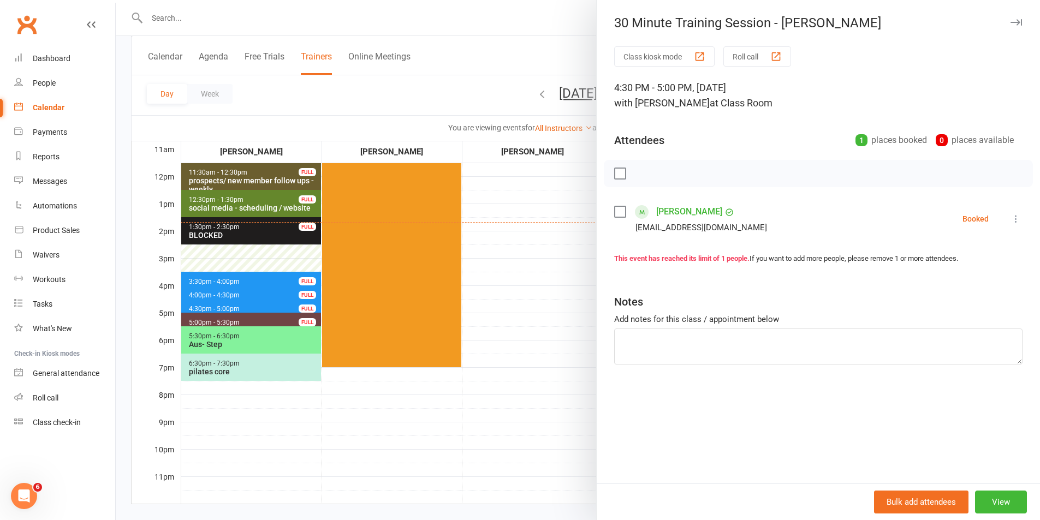
click at [547, 294] on div at bounding box center [578, 260] width 924 height 520
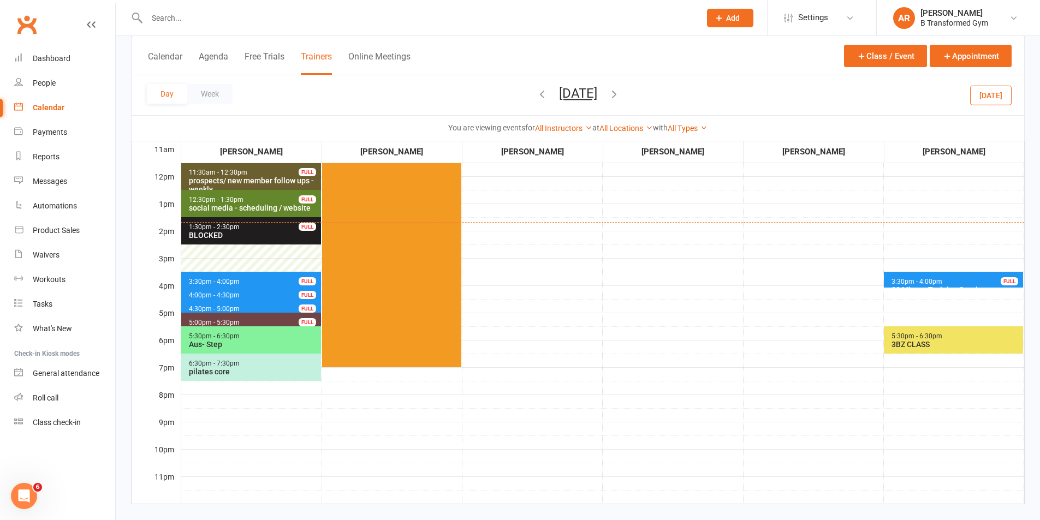
scroll to position [0, 0]
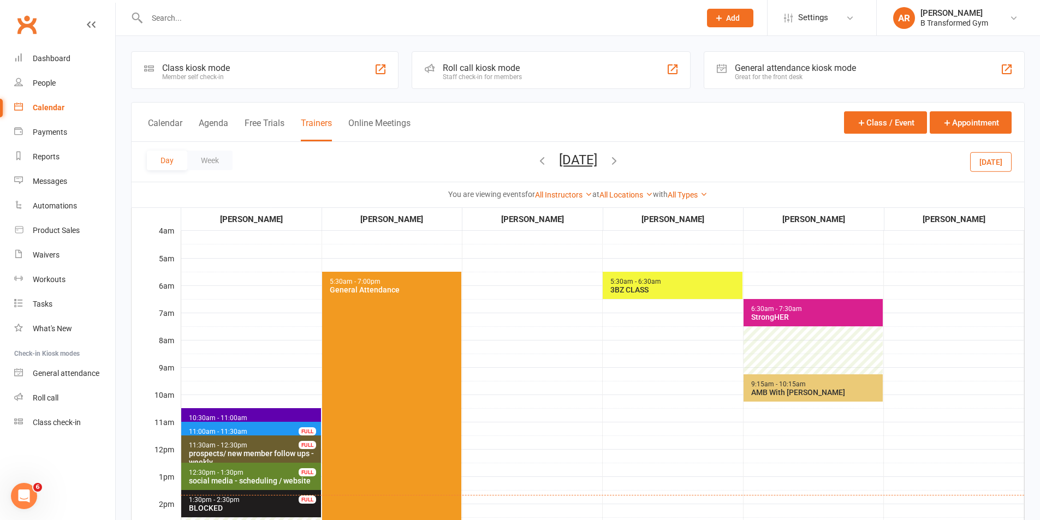
click at [559, 161] on button "[DATE]" at bounding box center [578, 159] width 38 height 15
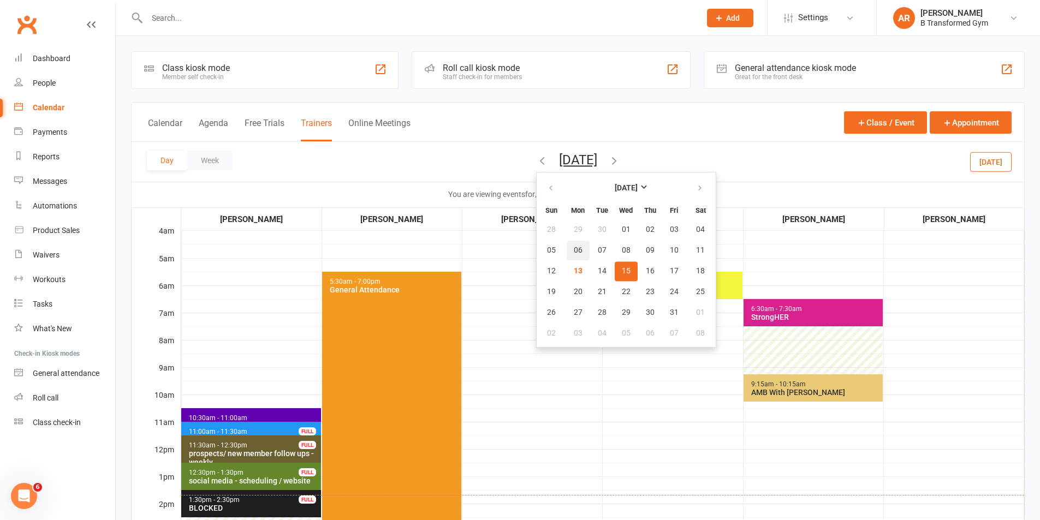
click at [567, 257] on button "06" at bounding box center [578, 251] width 23 height 20
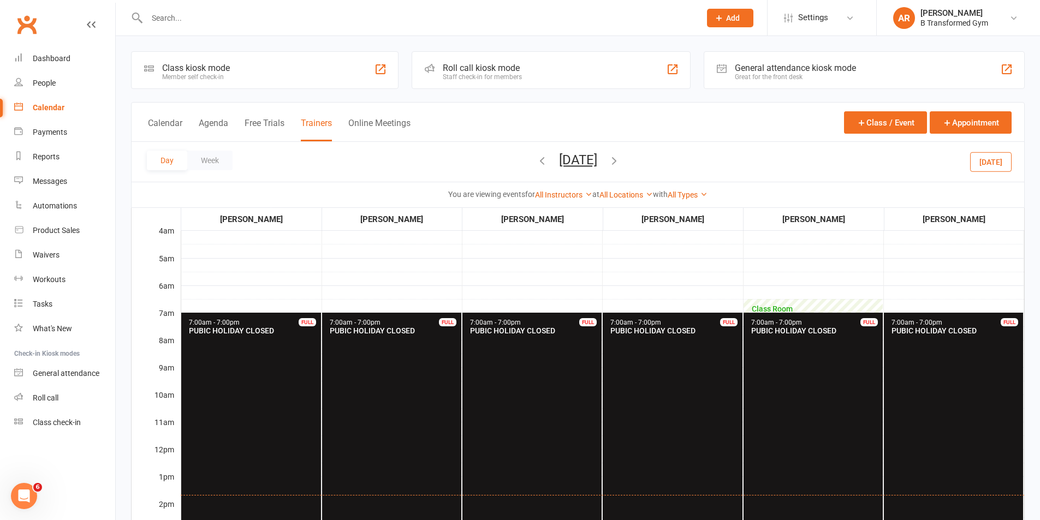
click at [565, 152] on button "[DATE]" at bounding box center [578, 159] width 38 height 15
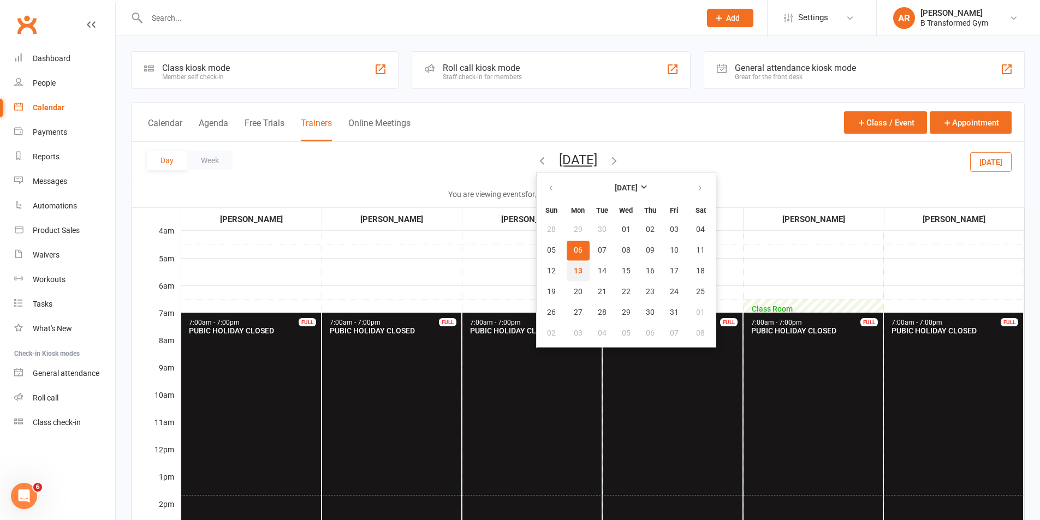
click at [574, 270] on span "13" at bounding box center [578, 271] width 9 height 9
